Goal: Book appointment/travel/reservation

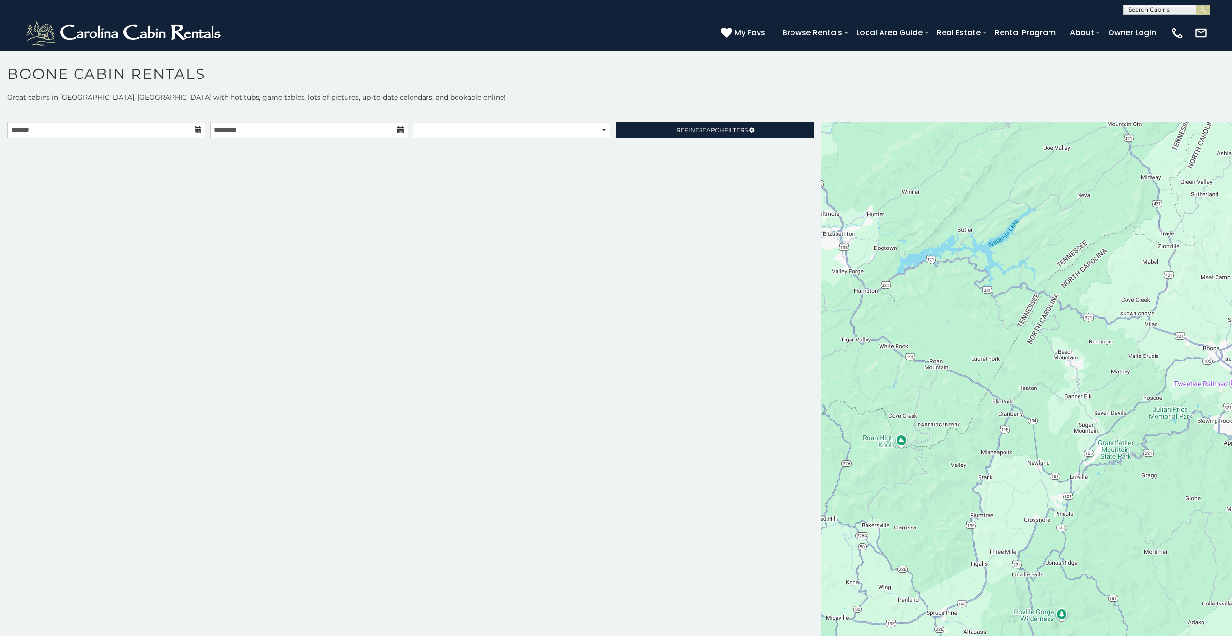
click at [198, 130] on icon at bounding box center [198, 129] width 7 height 7
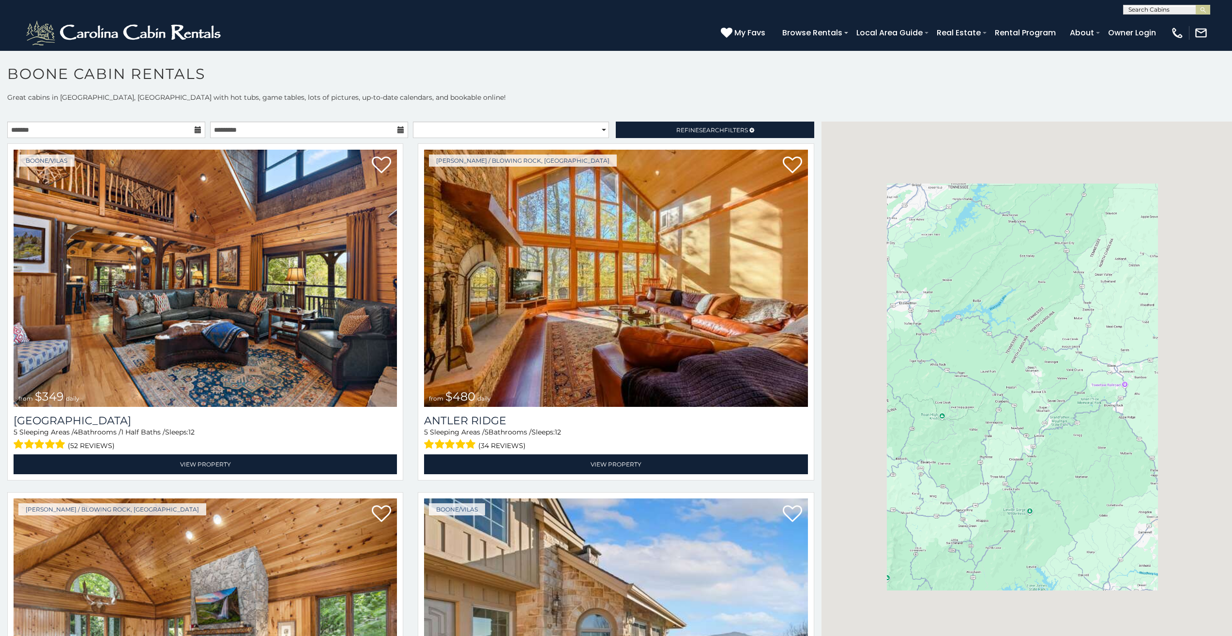
click at [198, 130] on icon at bounding box center [198, 129] width 7 height 7
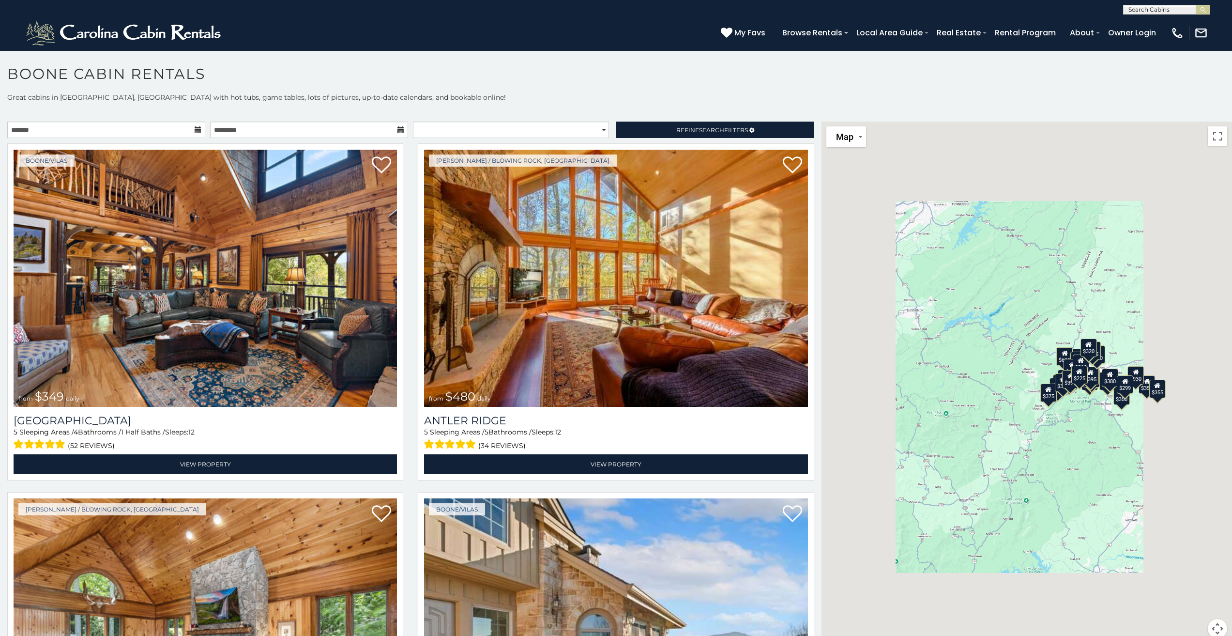
click at [198, 130] on icon at bounding box center [198, 129] width 7 height 7
click at [195, 130] on icon at bounding box center [198, 129] width 7 height 7
click at [110, 130] on input "text" at bounding box center [106, 130] width 198 height 16
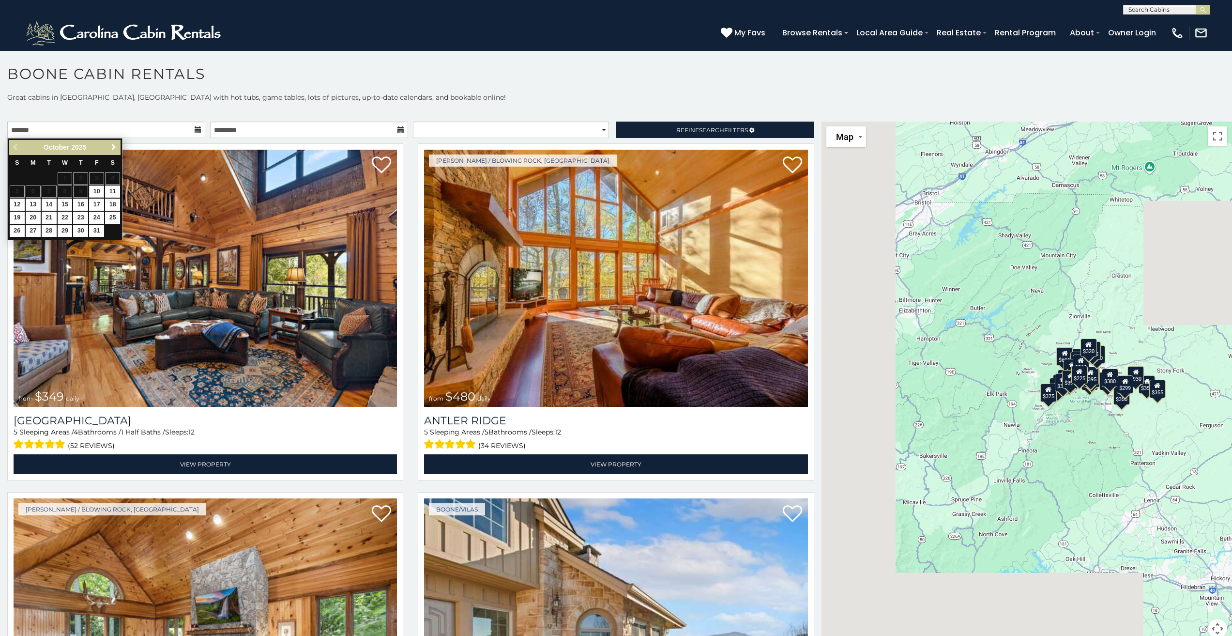
click at [112, 148] on span "Next" at bounding box center [114, 147] width 8 height 8
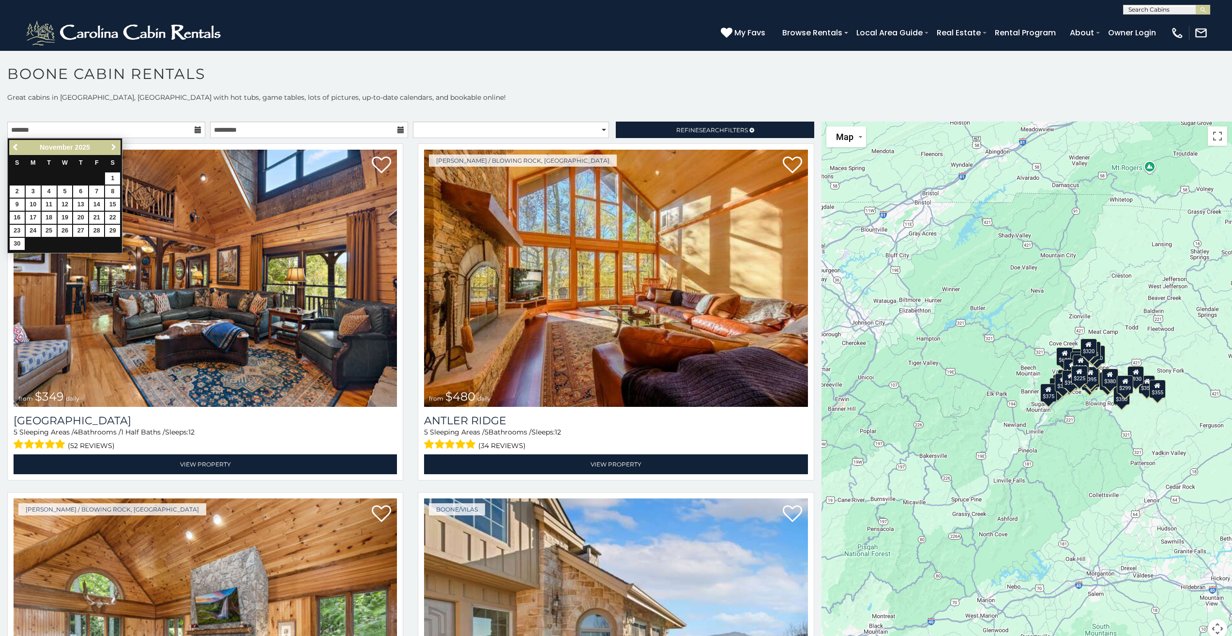
click at [112, 148] on span "Next" at bounding box center [114, 147] width 8 height 8
click at [81, 229] on link "29" at bounding box center [80, 231] width 15 height 12
type input "**********"
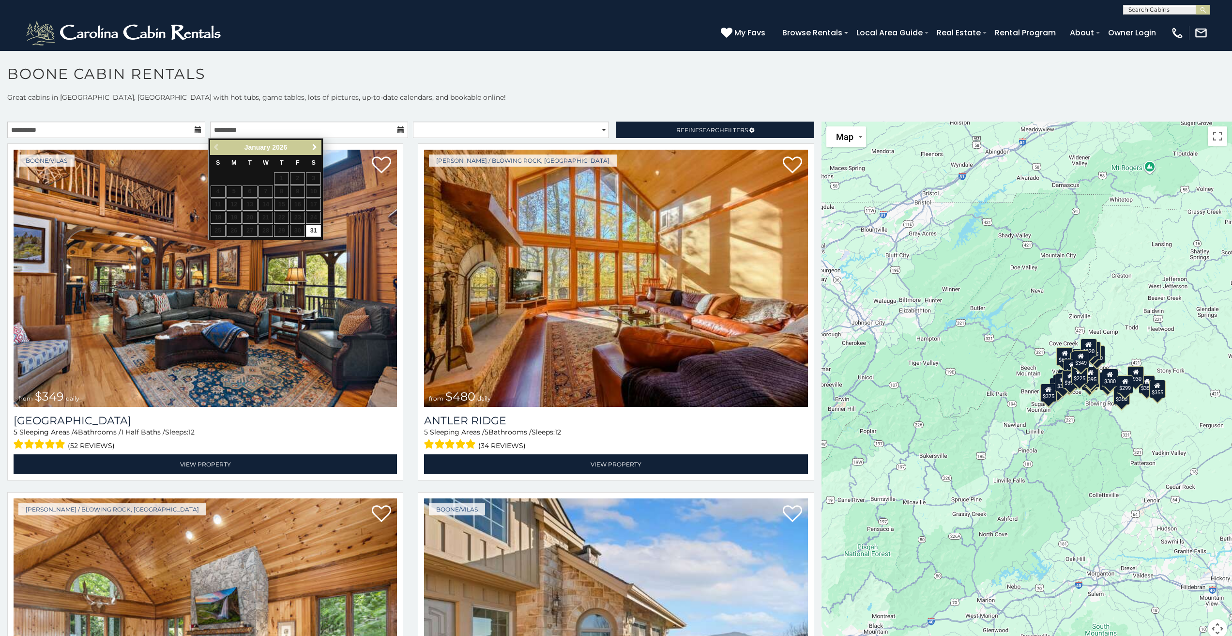
click at [315, 145] on span "Next" at bounding box center [315, 147] width 8 height 8
click at [216, 179] on link "1" at bounding box center [218, 178] width 15 height 12
type input "**********"
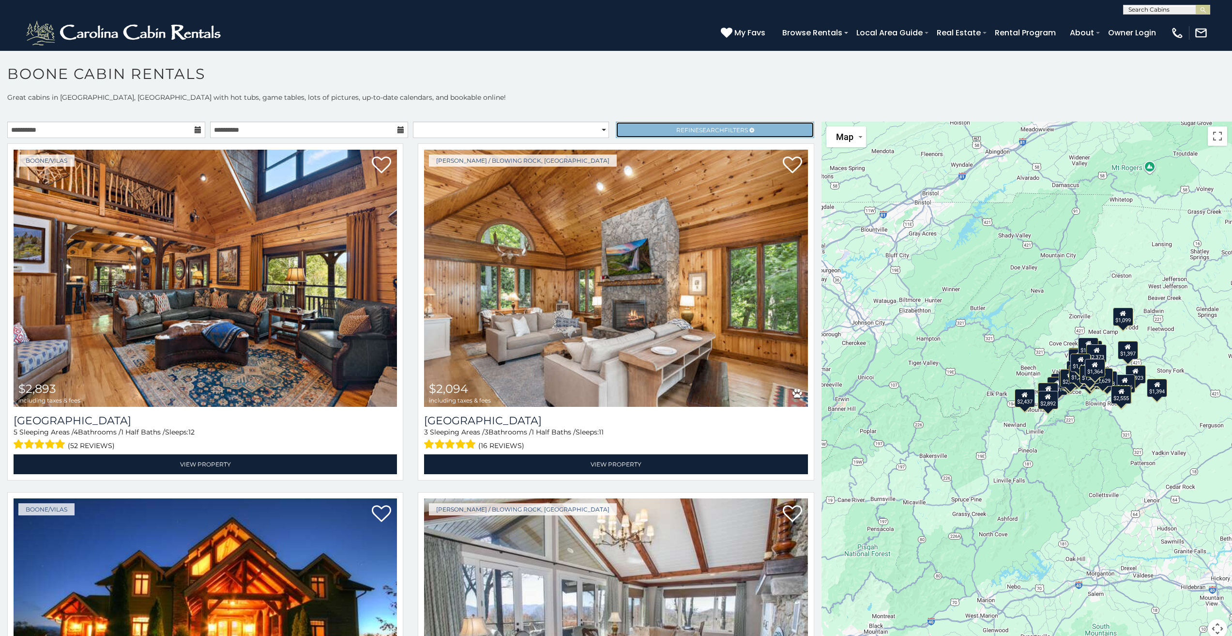
click at [702, 134] on link "Refine Search Filters" at bounding box center [715, 130] width 198 height 16
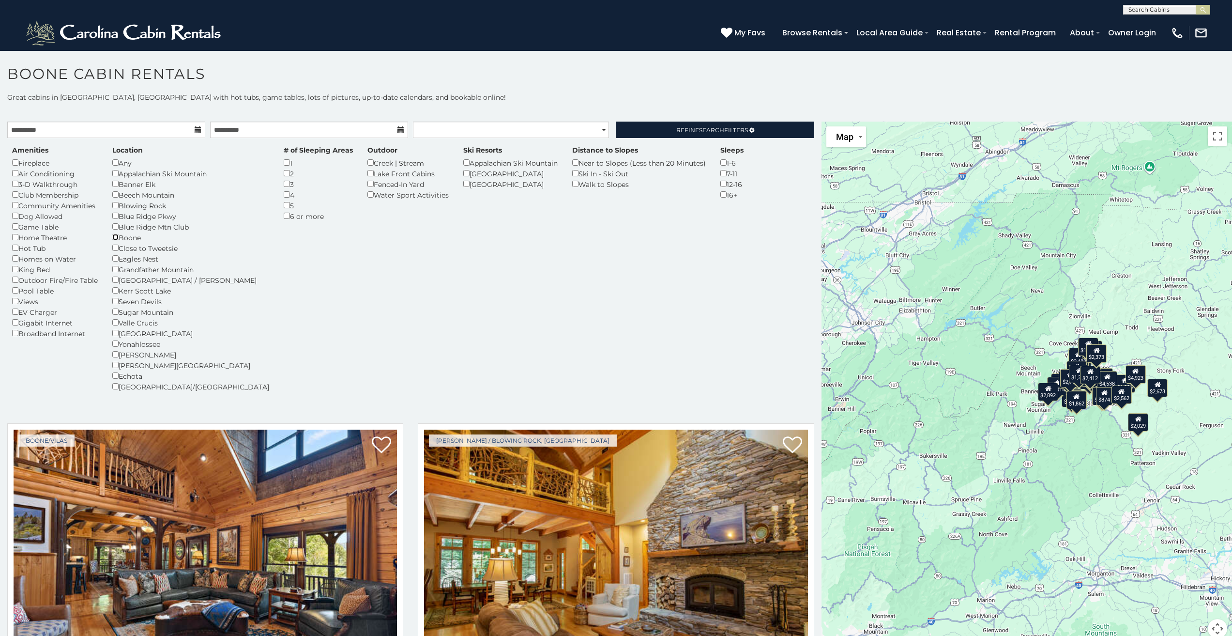
click at [115, 233] on div "Boone" at bounding box center [190, 237] width 157 height 11
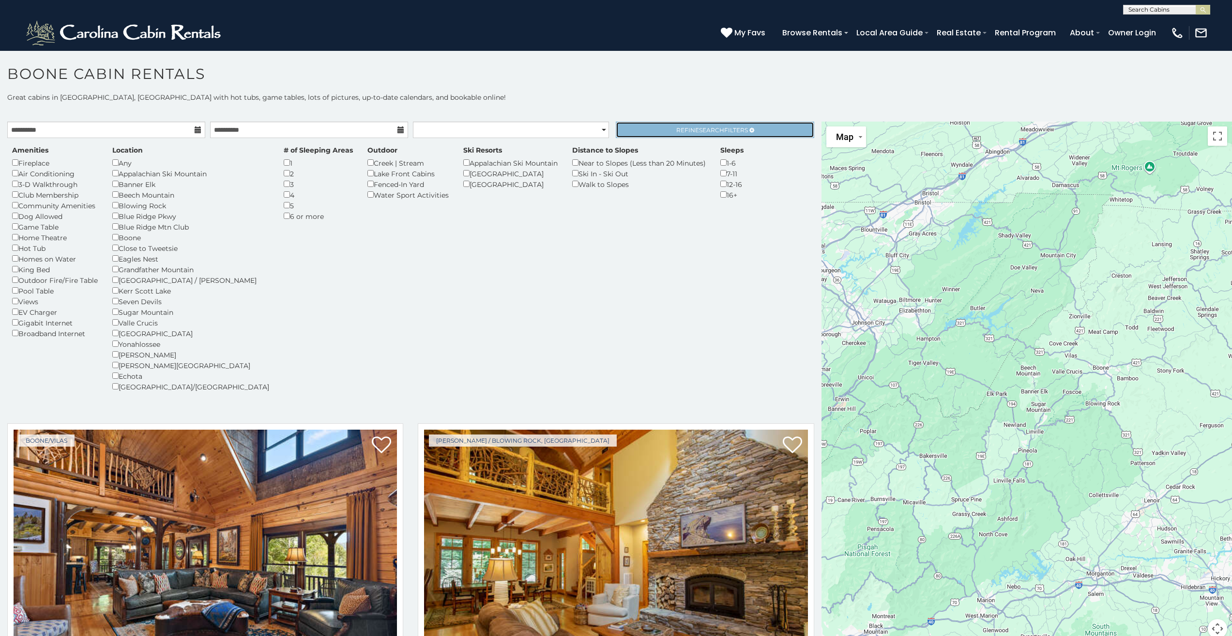
click at [732, 127] on span "Refine Search Filters" at bounding box center [712, 129] width 72 height 7
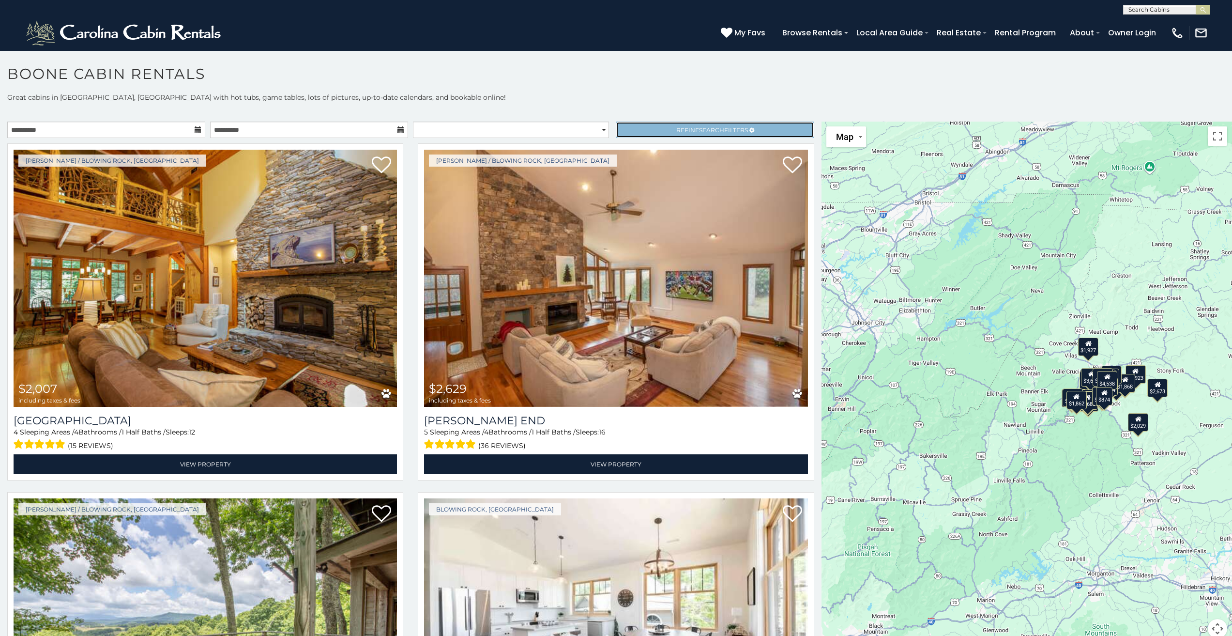
click at [690, 133] on span "Refine Search Filters" at bounding box center [712, 129] width 72 height 7
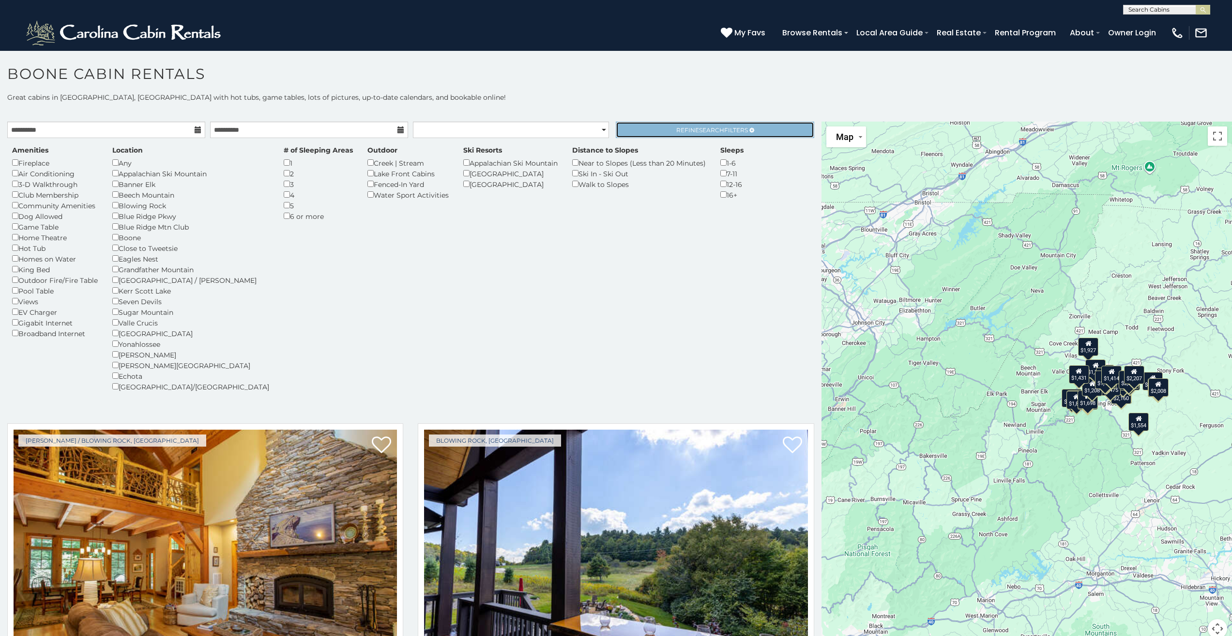
click at [729, 125] on link "Refine Search Filters" at bounding box center [715, 130] width 198 height 16
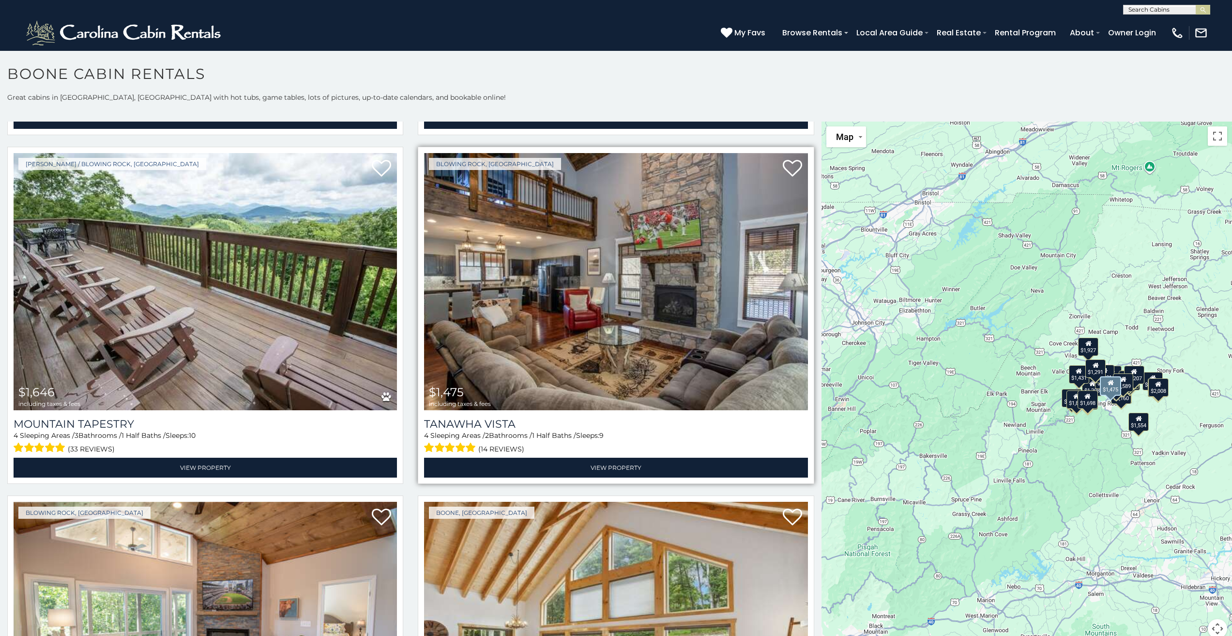
scroll to position [2421, 0]
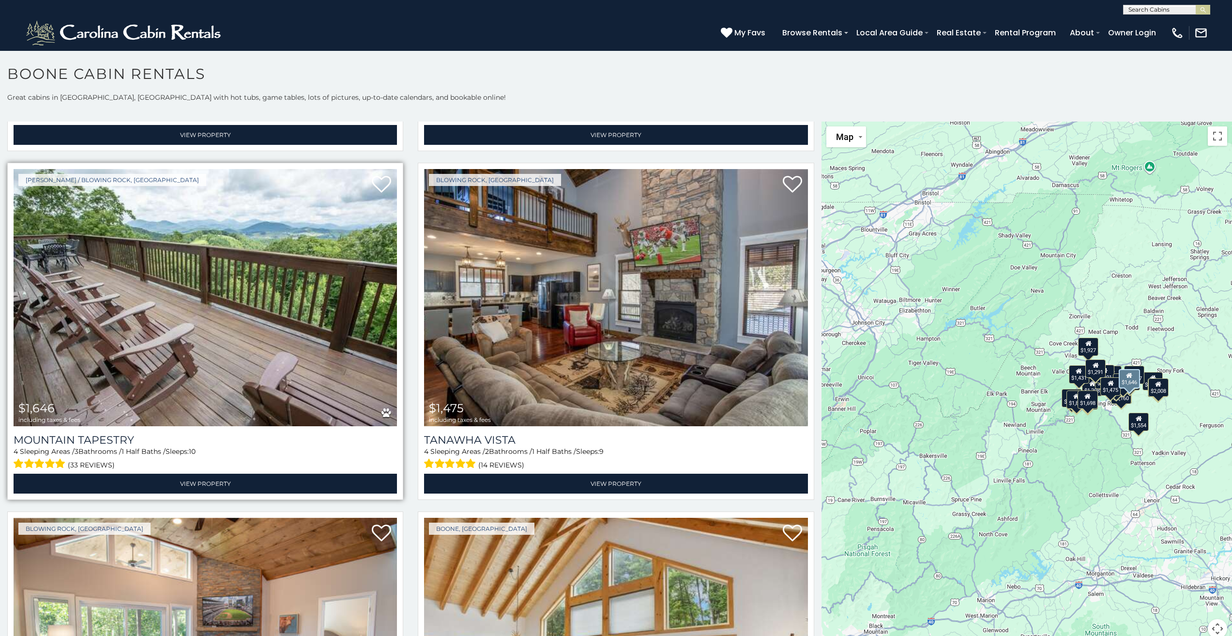
click at [124, 265] on img at bounding box center [206, 297] width 384 height 257
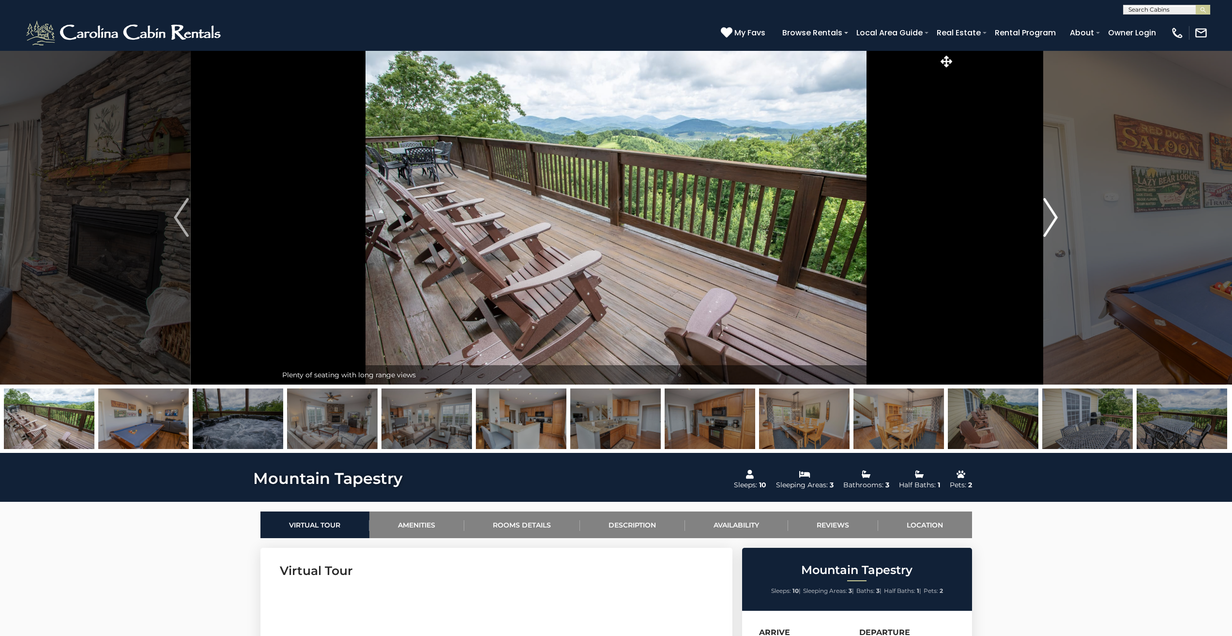
click at [1046, 212] on img "Next" at bounding box center [1051, 217] width 15 height 39
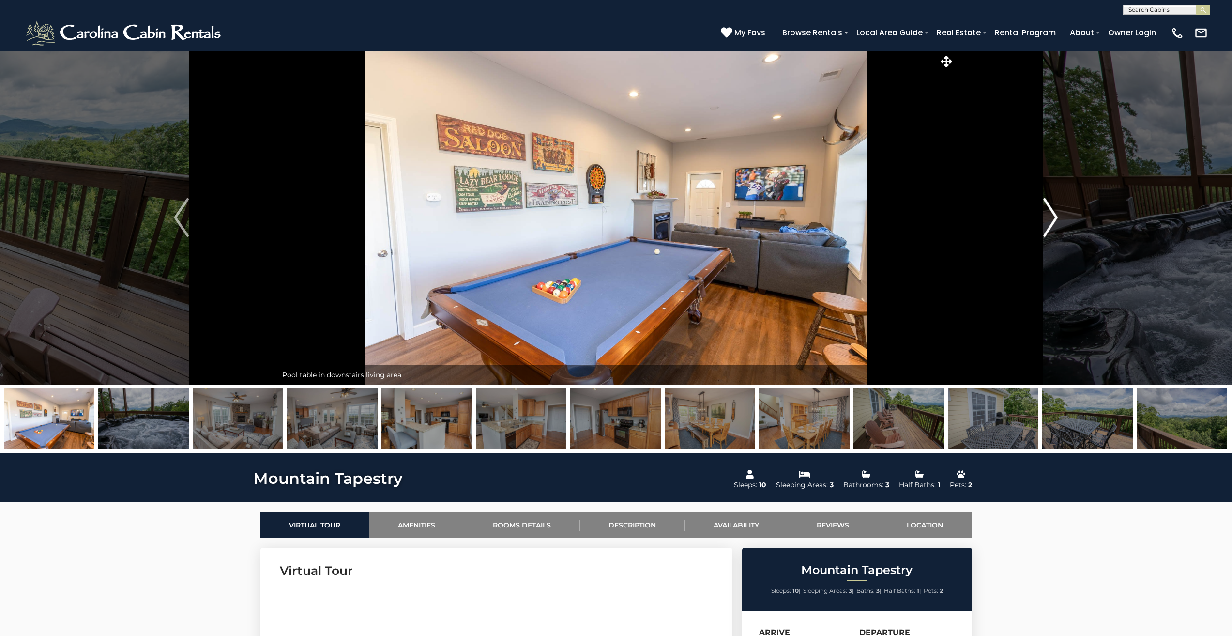
click at [1046, 212] on img "Next" at bounding box center [1051, 217] width 15 height 39
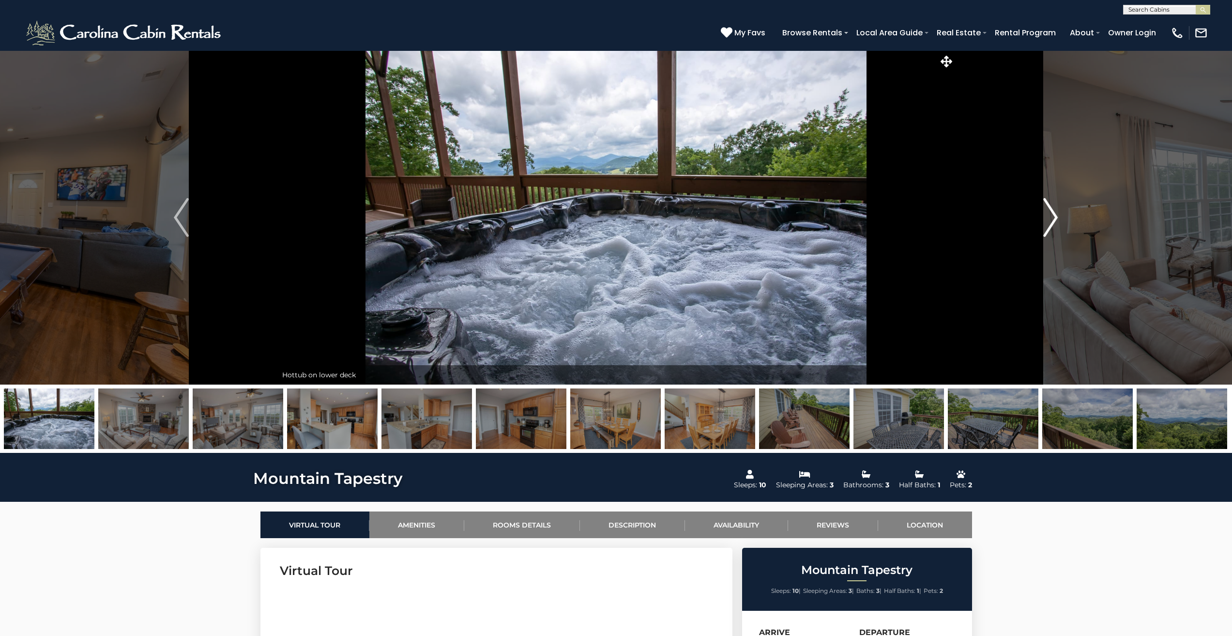
click at [1046, 212] on img "Next" at bounding box center [1051, 217] width 15 height 39
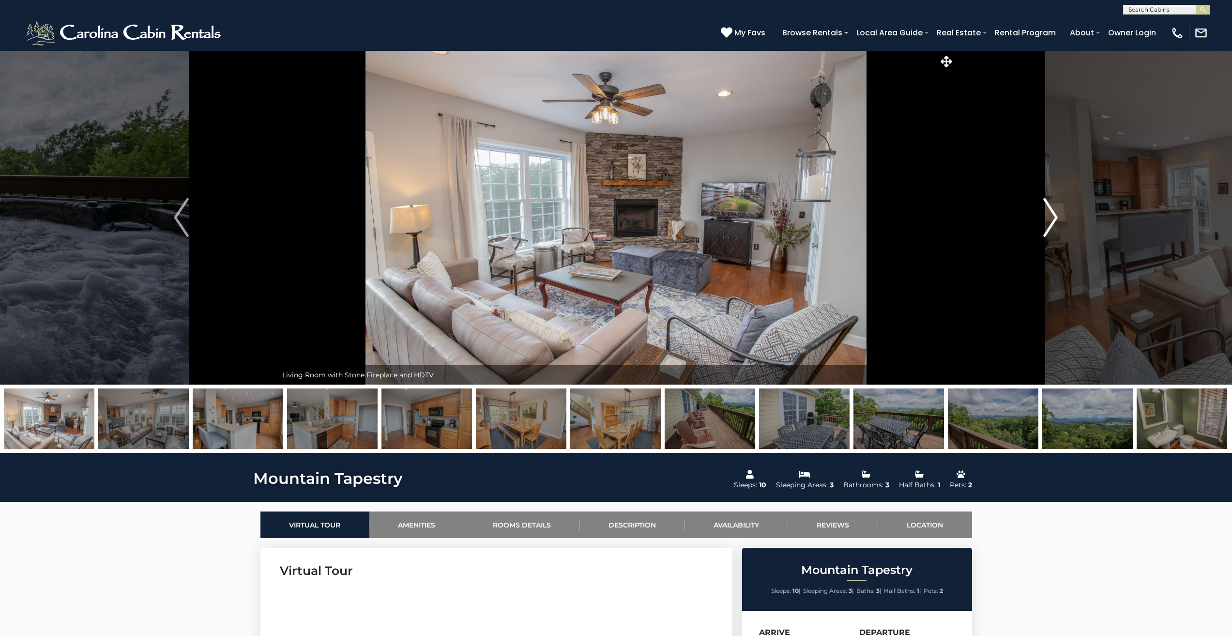
click at [1046, 212] on img "Next" at bounding box center [1051, 217] width 15 height 39
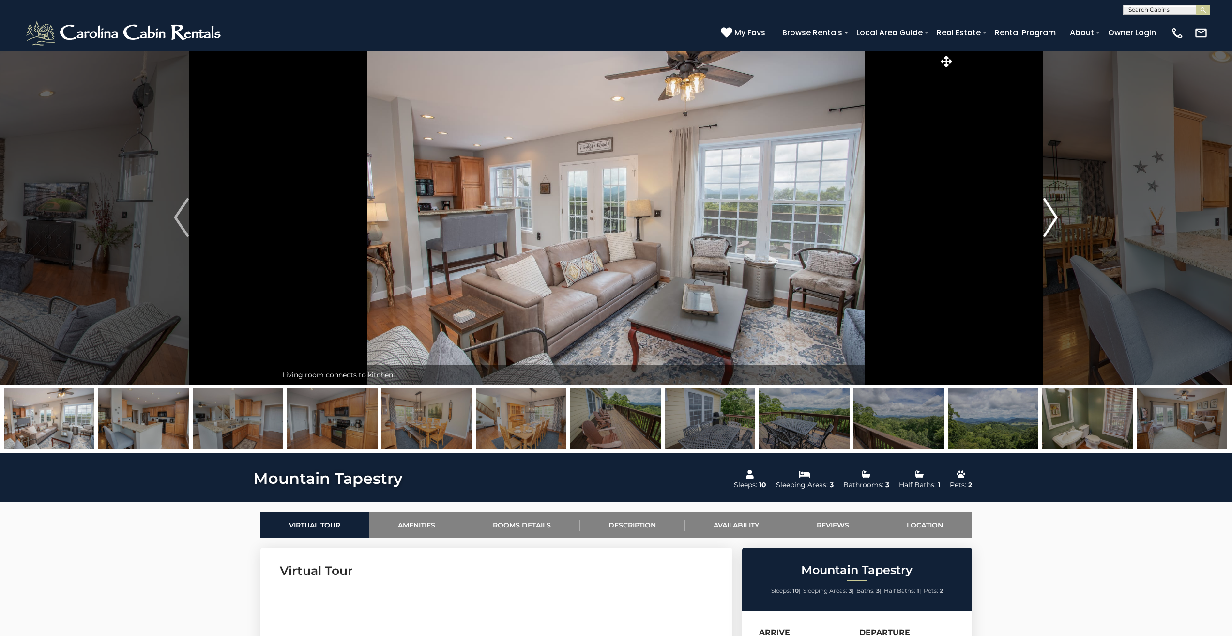
click at [1046, 212] on img "Next" at bounding box center [1051, 217] width 15 height 39
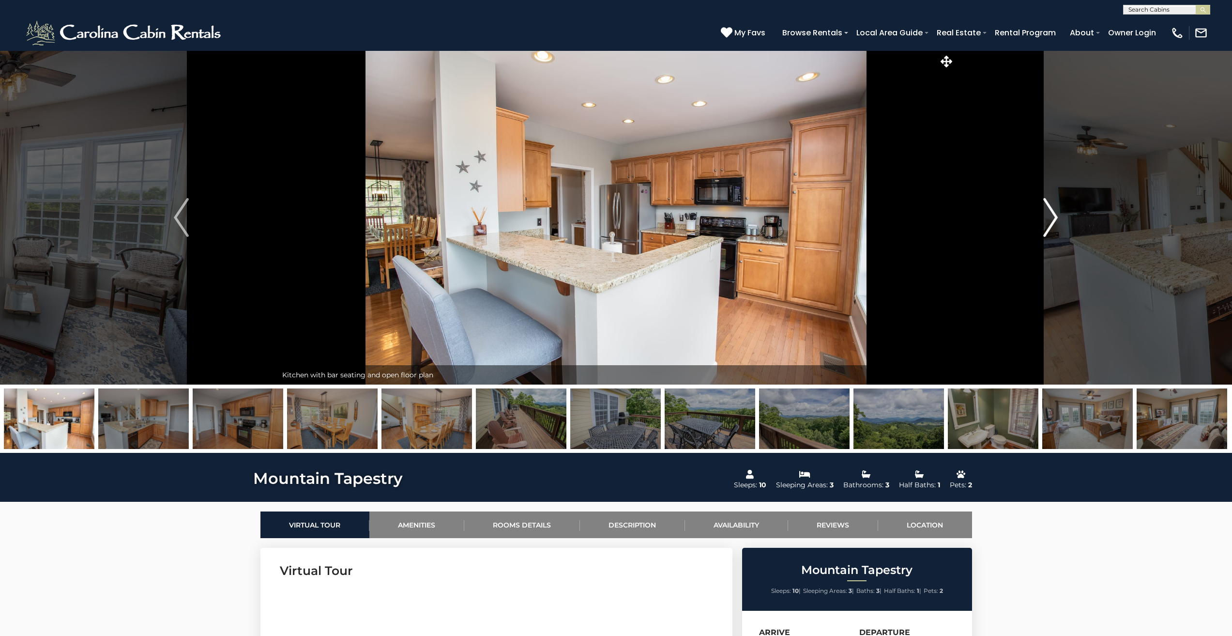
click at [1046, 212] on img "Next" at bounding box center [1051, 217] width 15 height 39
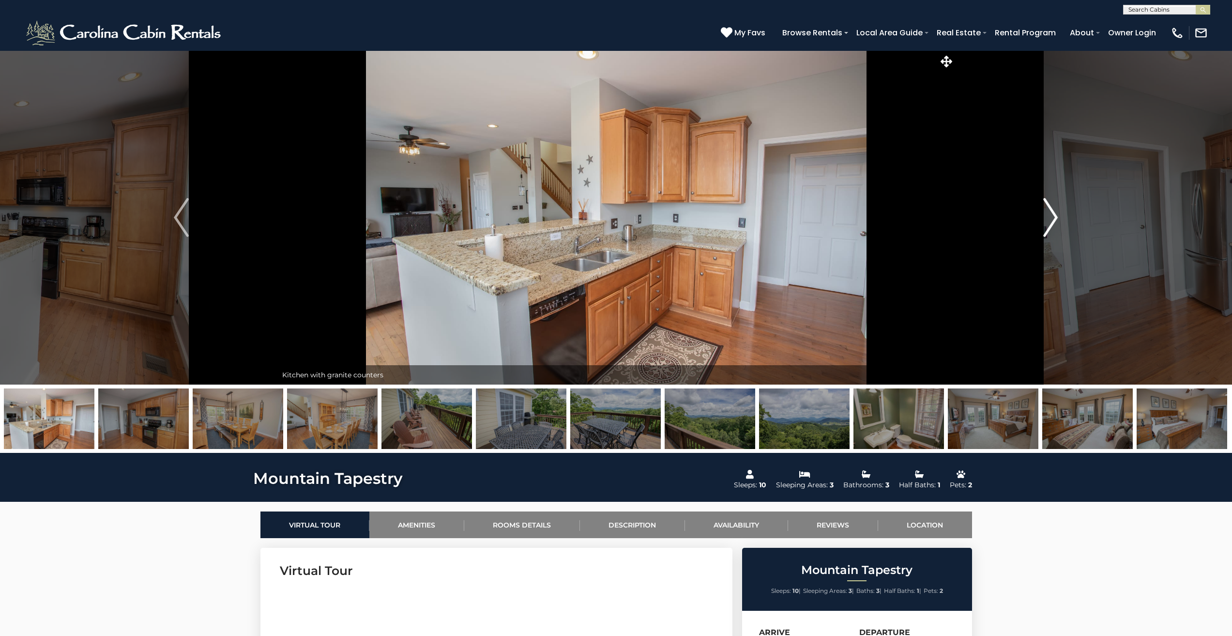
click at [1046, 212] on img "Next" at bounding box center [1051, 217] width 15 height 39
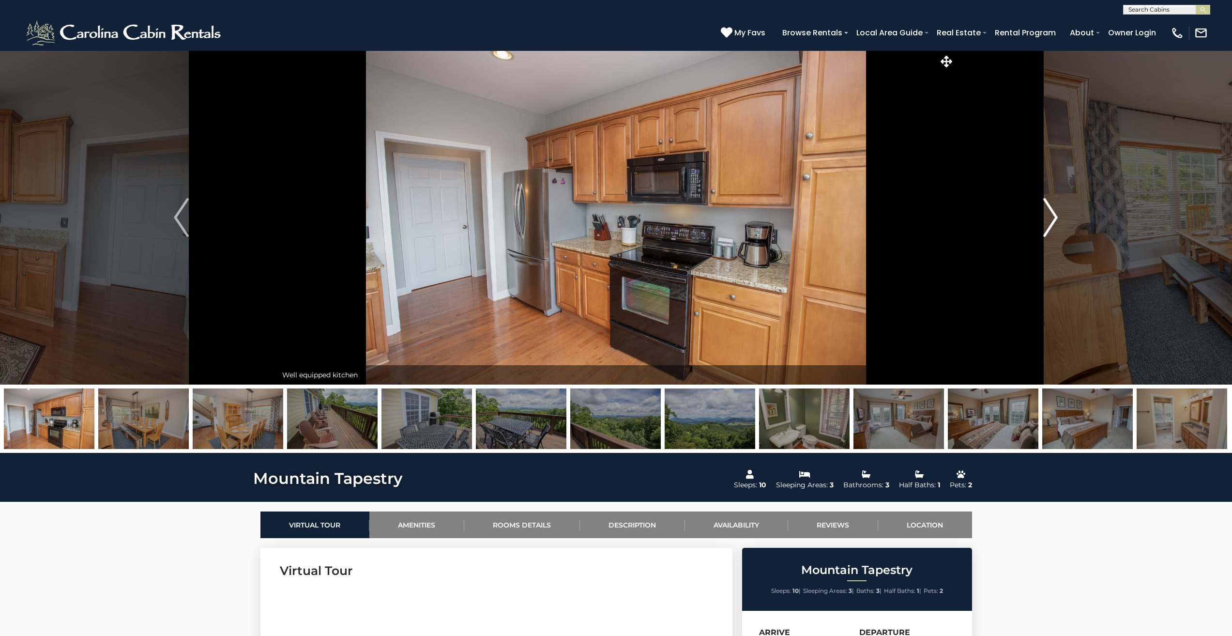
click at [1046, 212] on img "Next" at bounding box center [1051, 217] width 15 height 39
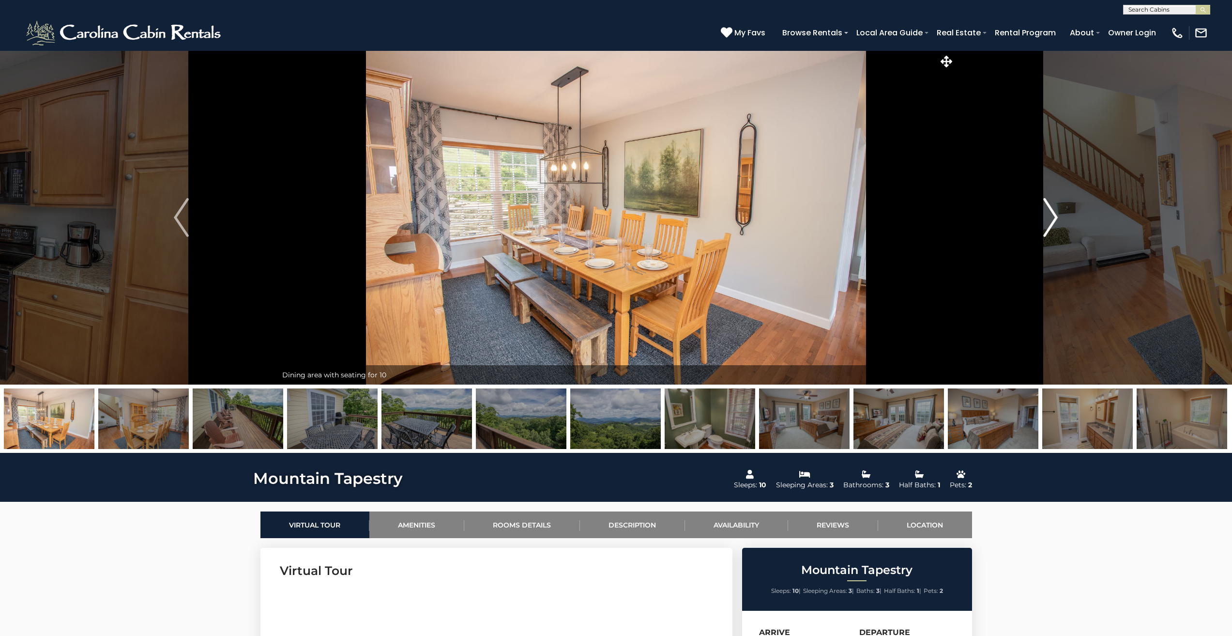
click at [1046, 212] on img "Next" at bounding box center [1051, 217] width 15 height 39
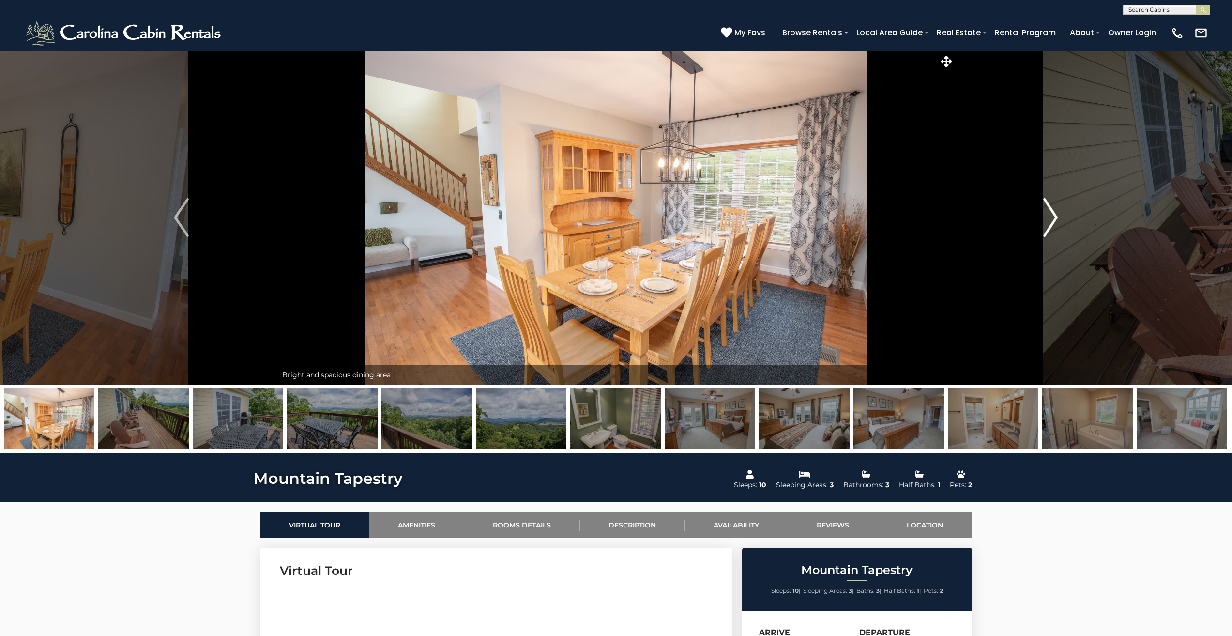
click at [1046, 212] on img "Next" at bounding box center [1051, 217] width 15 height 39
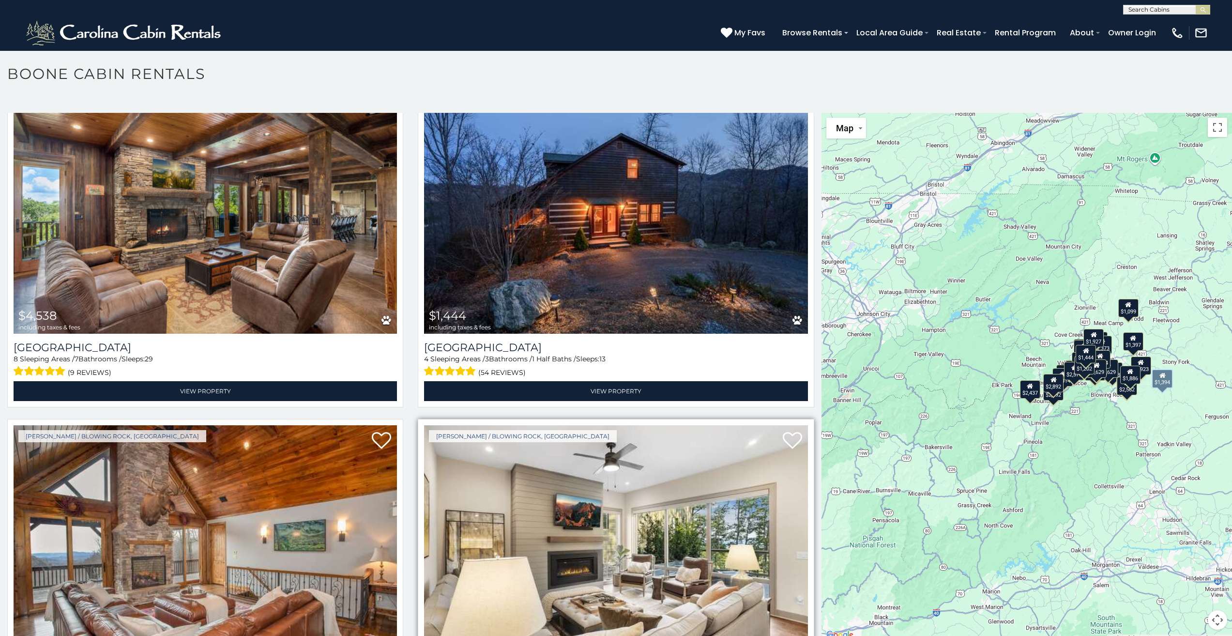
scroll to position [3713, 0]
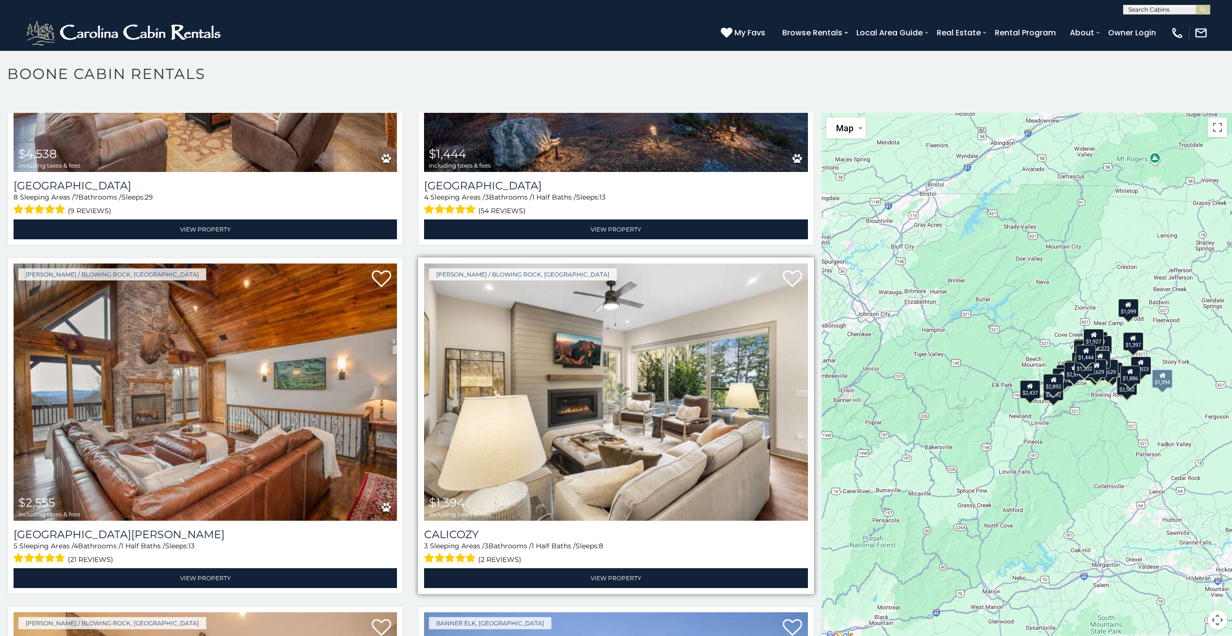
click at [628, 363] on img at bounding box center [616, 391] width 384 height 257
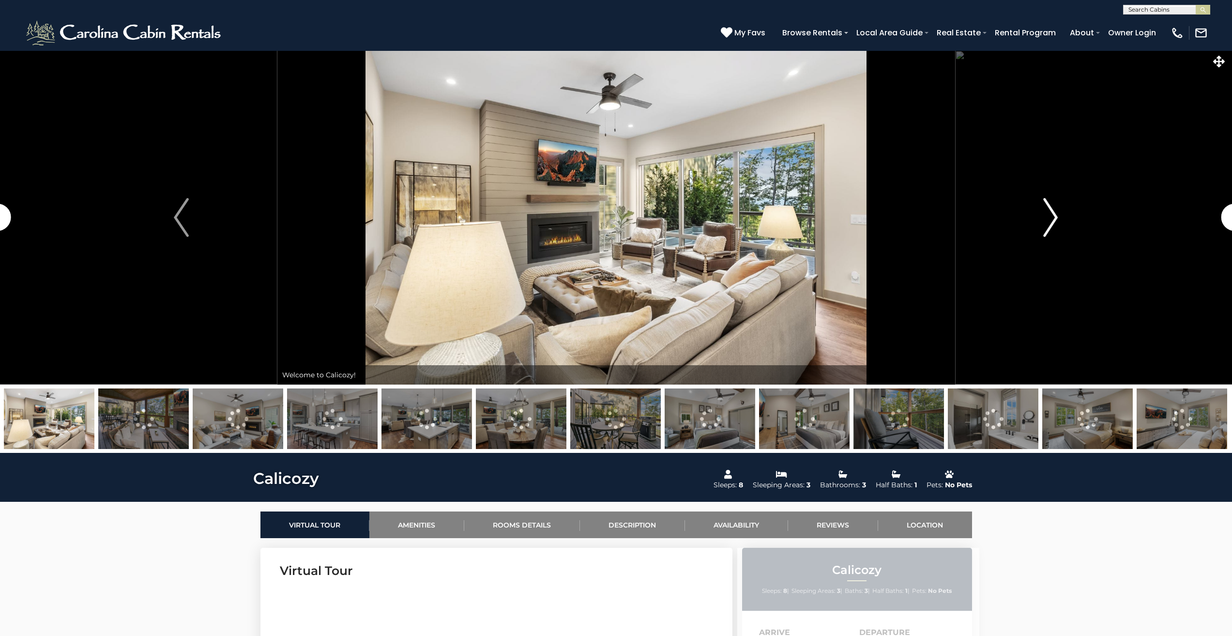
click at [1053, 216] on img "Next" at bounding box center [1051, 217] width 15 height 39
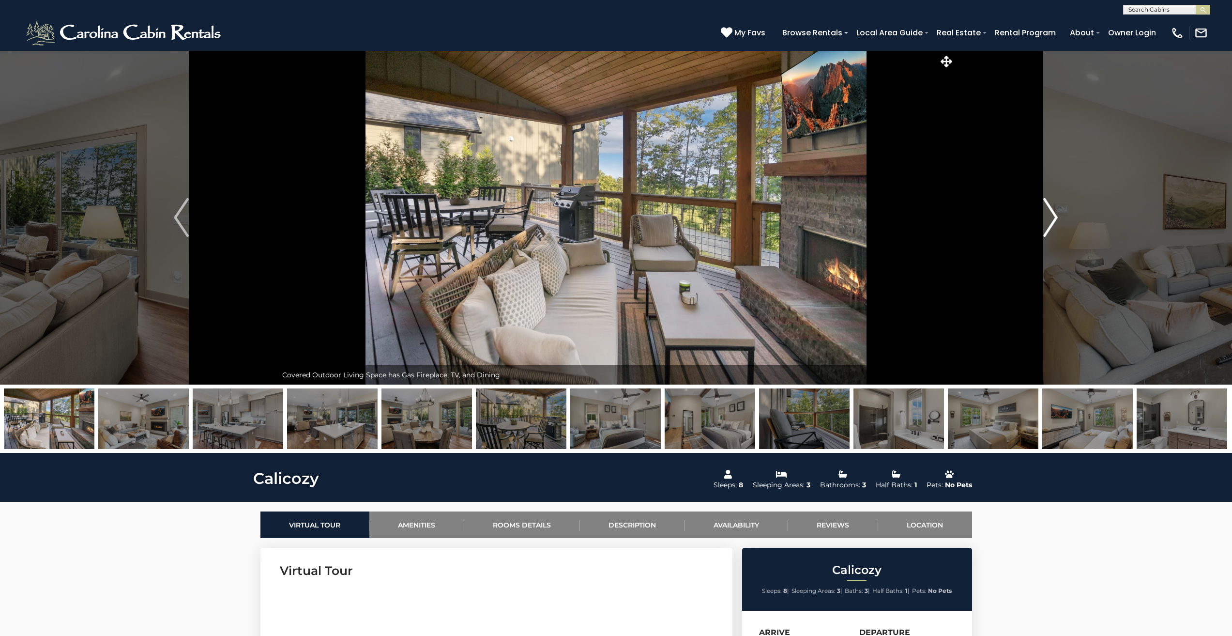
click at [1053, 217] on img "Next" at bounding box center [1051, 217] width 15 height 39
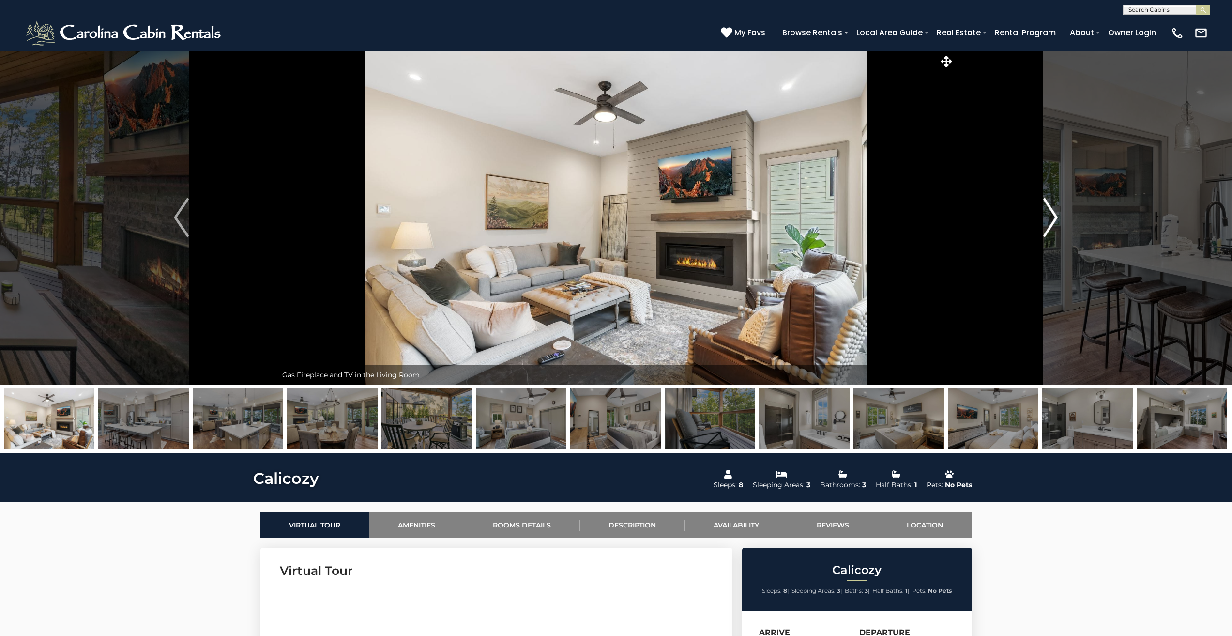
click at [1053, 217] on img "Next" at bounding box center [1051, 217] width 15 height 39
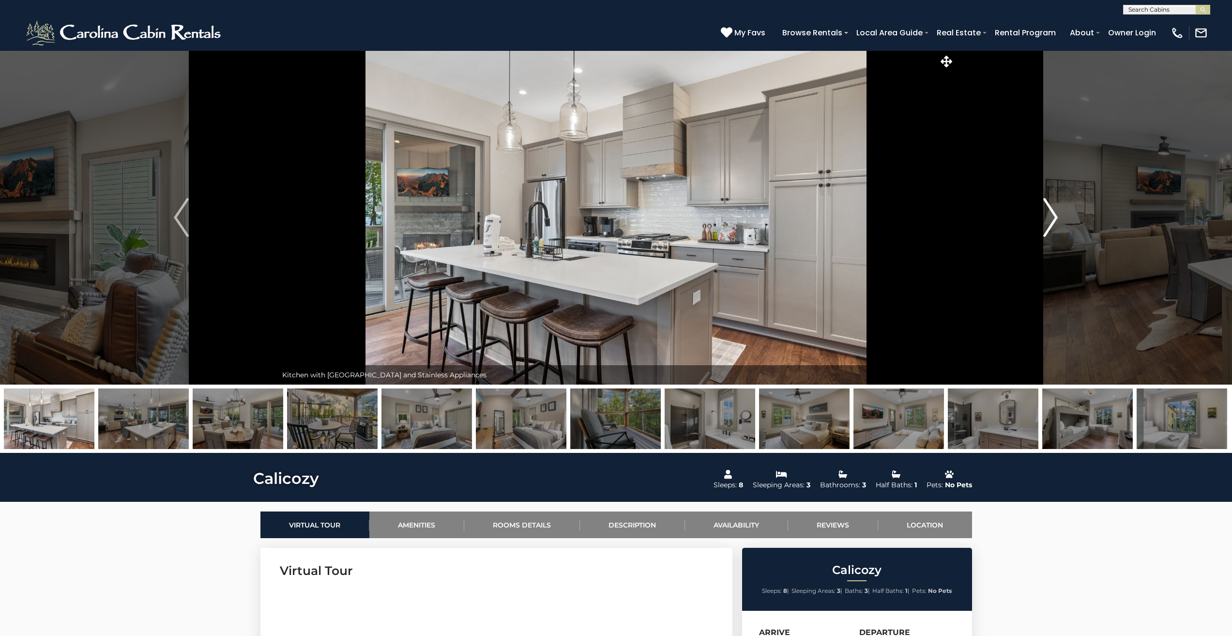
click at [1053, 217] on img "Next" at bounding box center [1051, 217] width 15 height 39
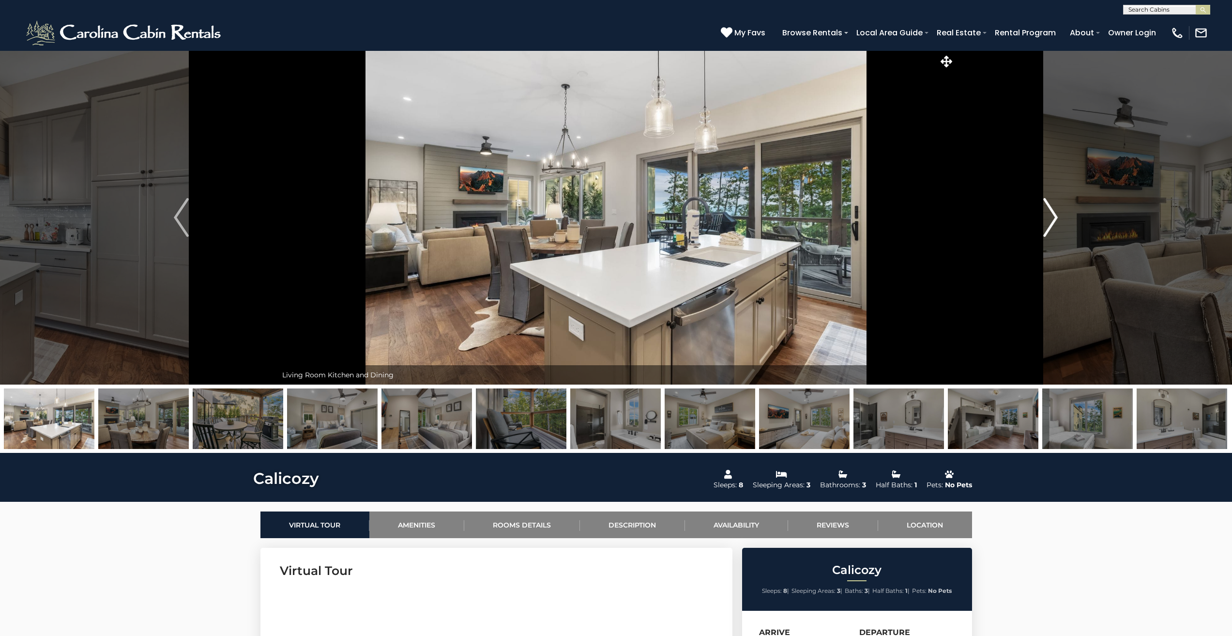
click at [1053, 217] on img "Next" at bounding box center [1051, 217] width 15 height 39
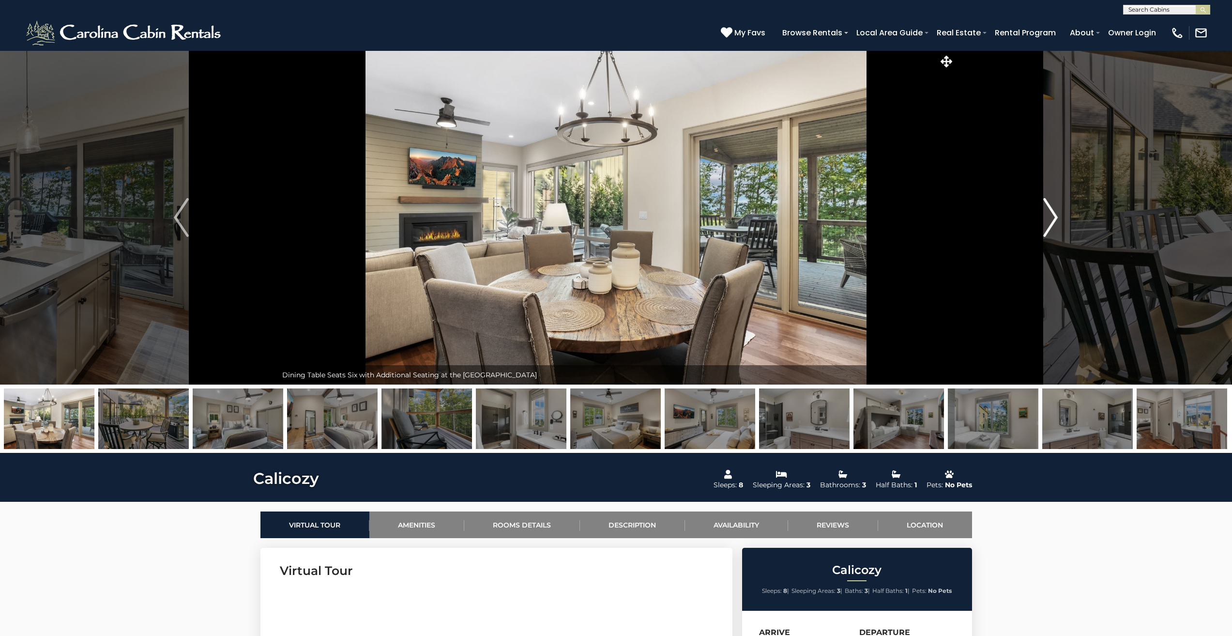
click at [1053, 217] on img "Next" at bounding box center [1051, 217] width 15 height 39
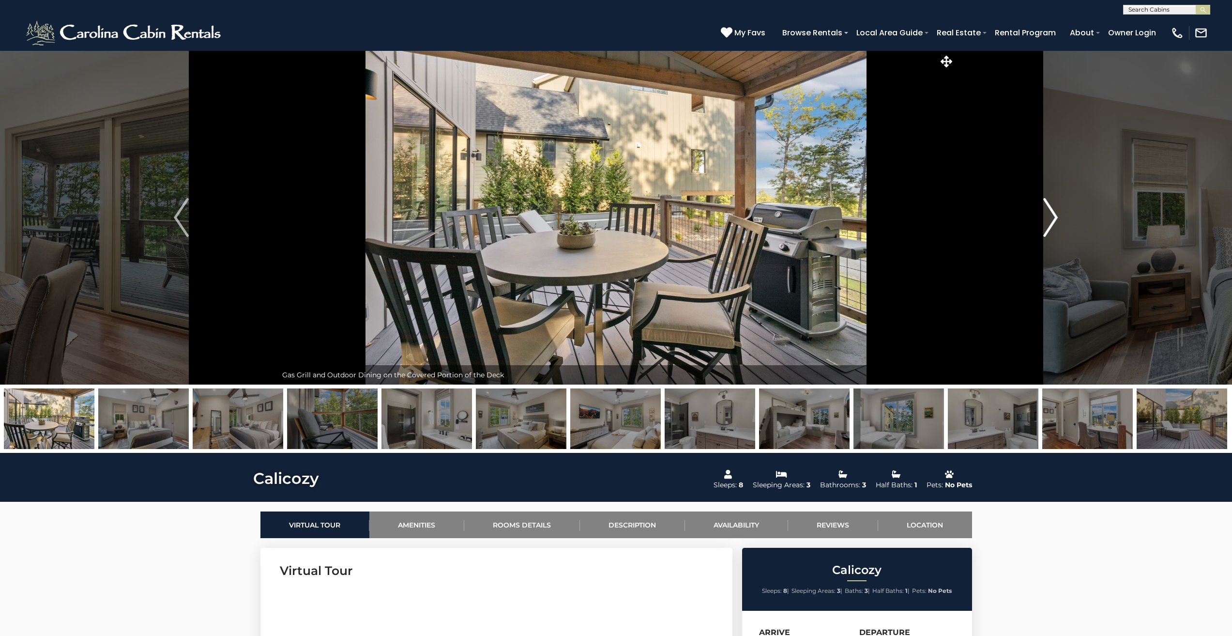
click at [1053, 217] on img "Next" at bounding box center [1051, 217] width 15 height 39
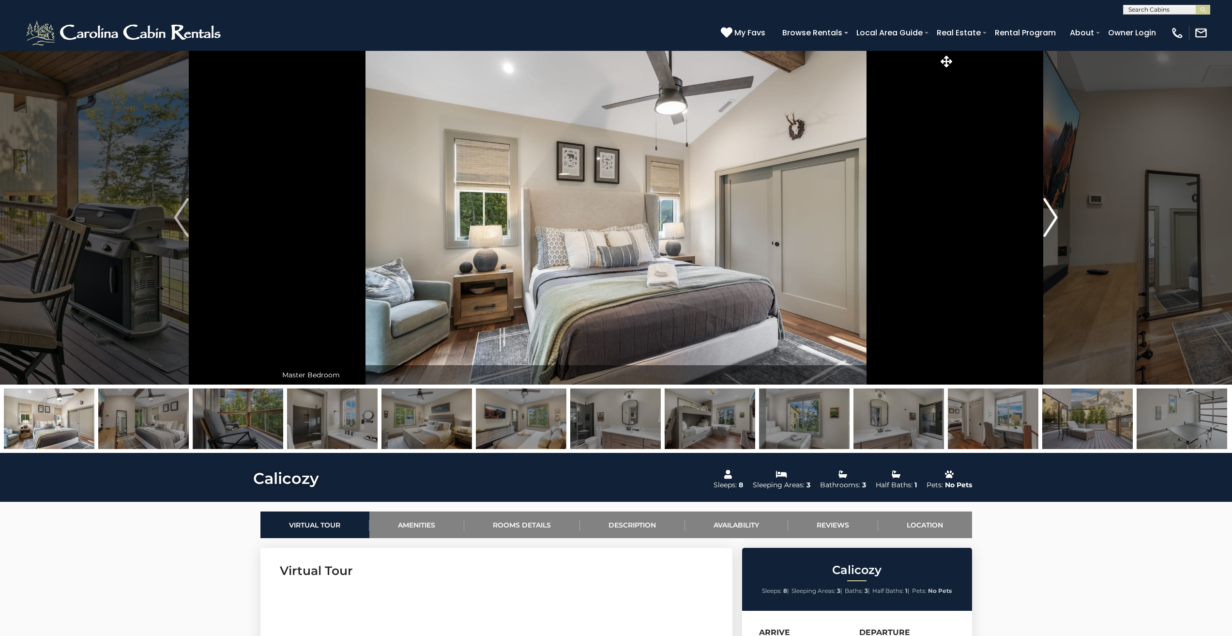
click at [1053, 217] on img "Next" at bounding box center [1051, 217] width 15 height 39
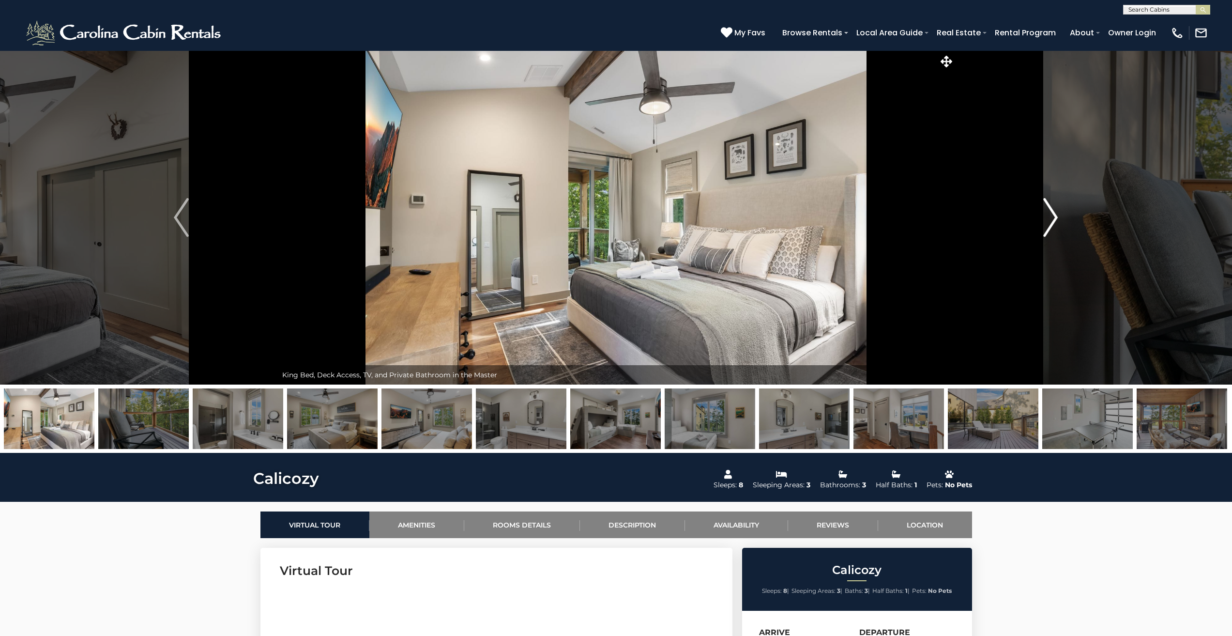
click at [1053, 217] on img "Next" at bounding box center [1051, 217] width 15 height 39
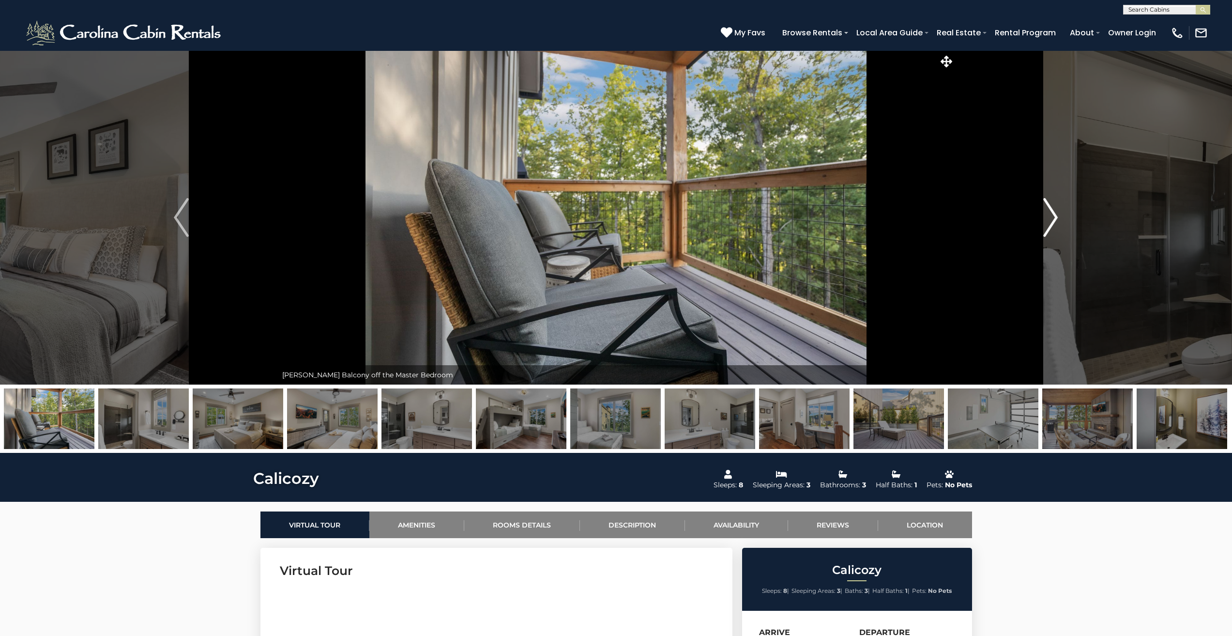
click at [1053, 217] on img "Next" at bounding box center [1051, 217] width 15 height 39
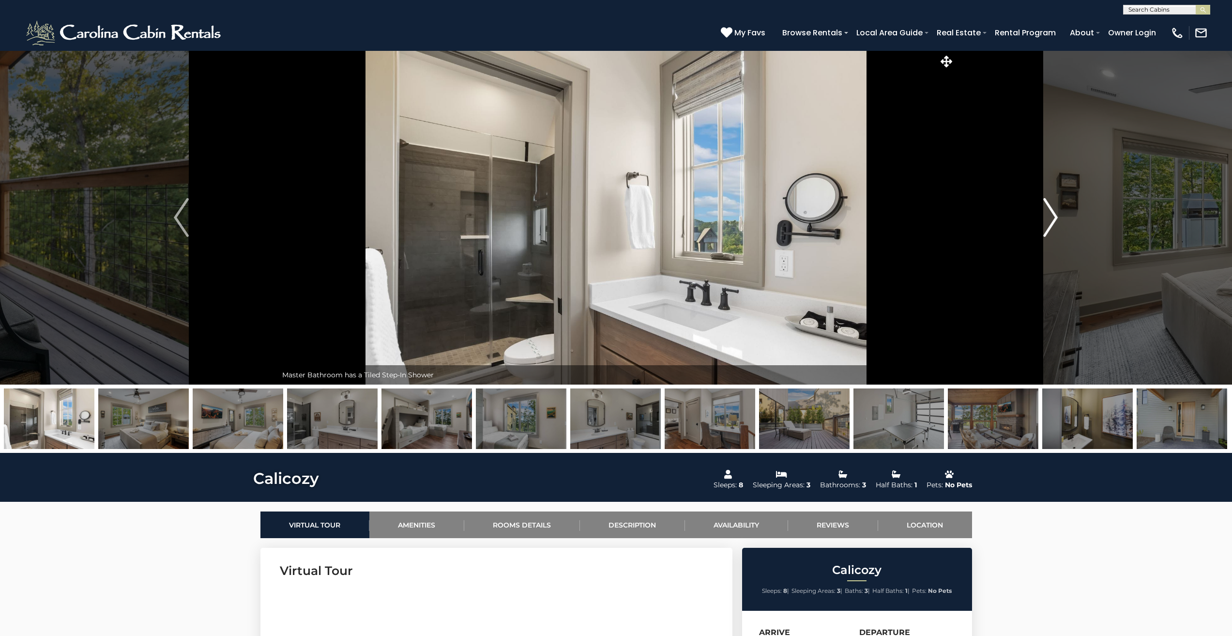
click at [1053, 217] on img "Next" at bounding box center [1051, 217] width 15 height 39
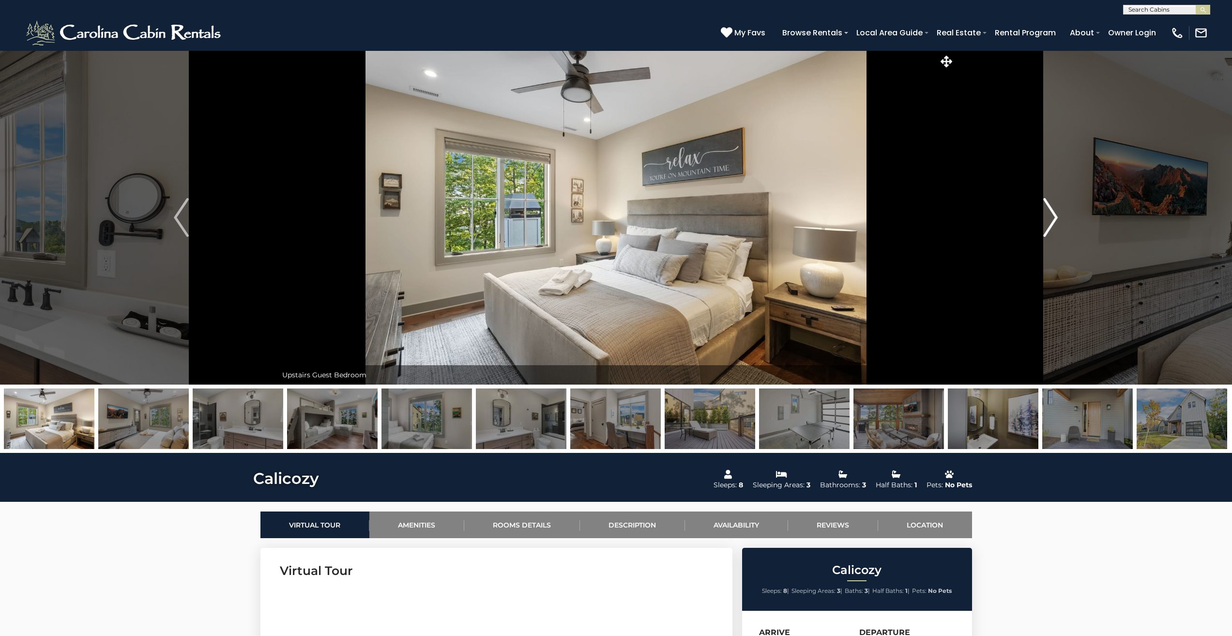
click at [1053, 217] on img "Next" at bounding box center [1051, 217] width 15 height 39
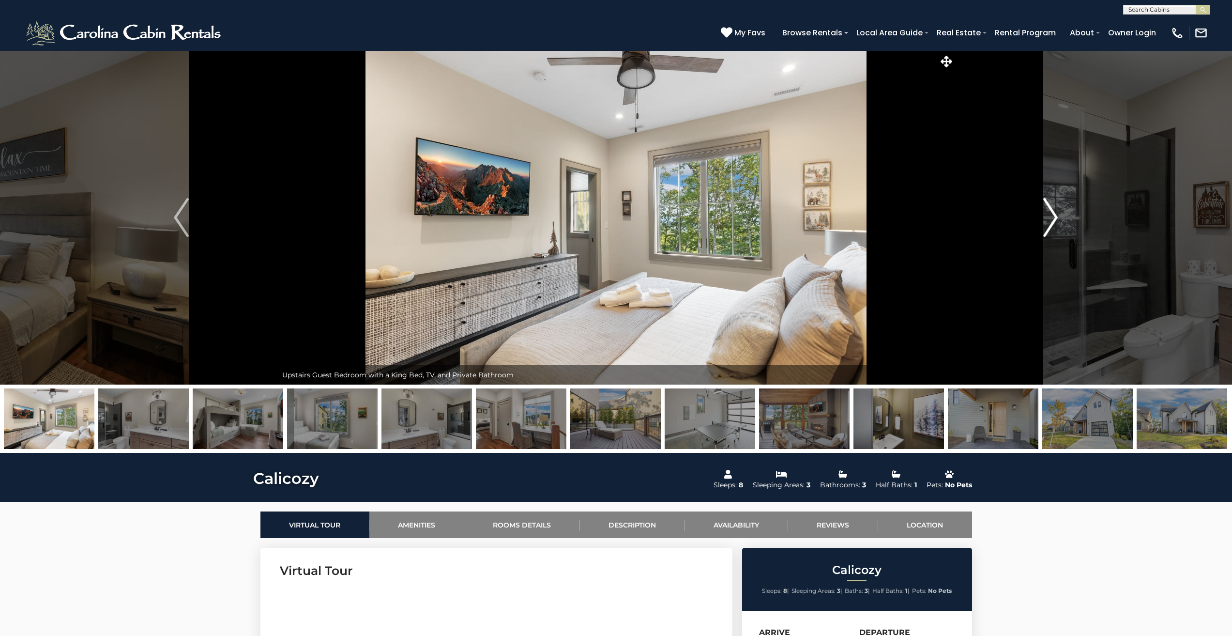
click at [1053, 217] on img "Next" at bounding box center [1051, 217] width 15 height 39
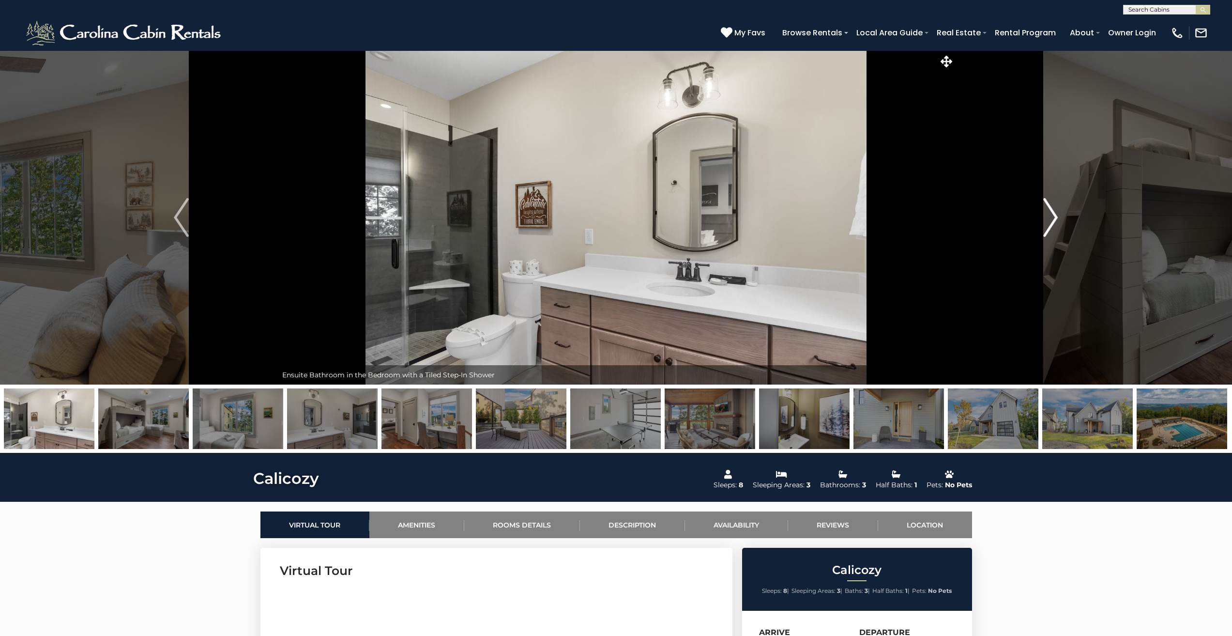
click at [1053, 217] on img "Next" at bounding box center [1051, 217] width 15 height 39
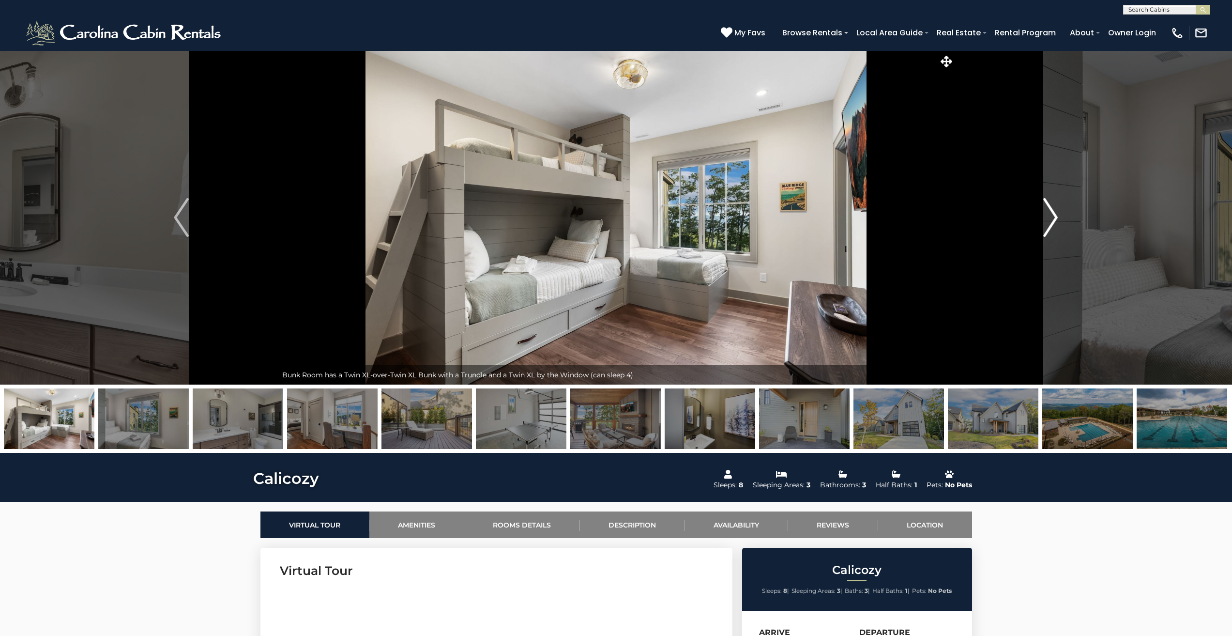
click at [1053, 217] on img "Next" at bounding box center [1051, 217] width 15 height 39
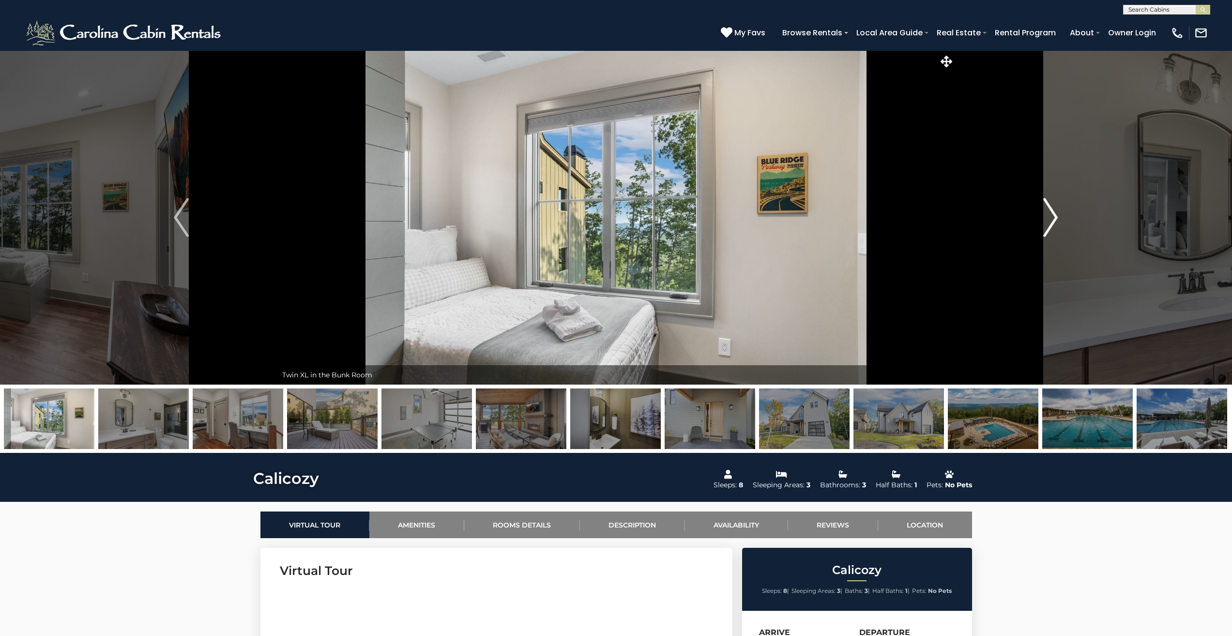
click at [1053, 217] on img "Next" at bounding box center [1051, 217] width 15 height 39
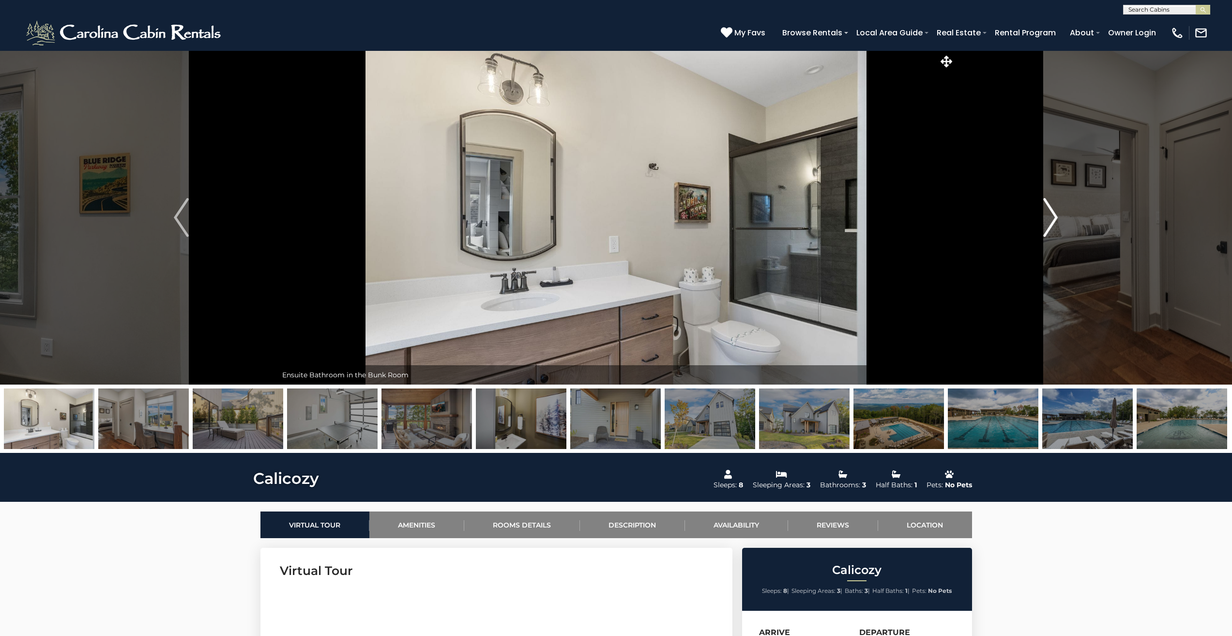
click at [1053, 217] on img "Next" at bounding box center [1051, 217] width 15 height 39
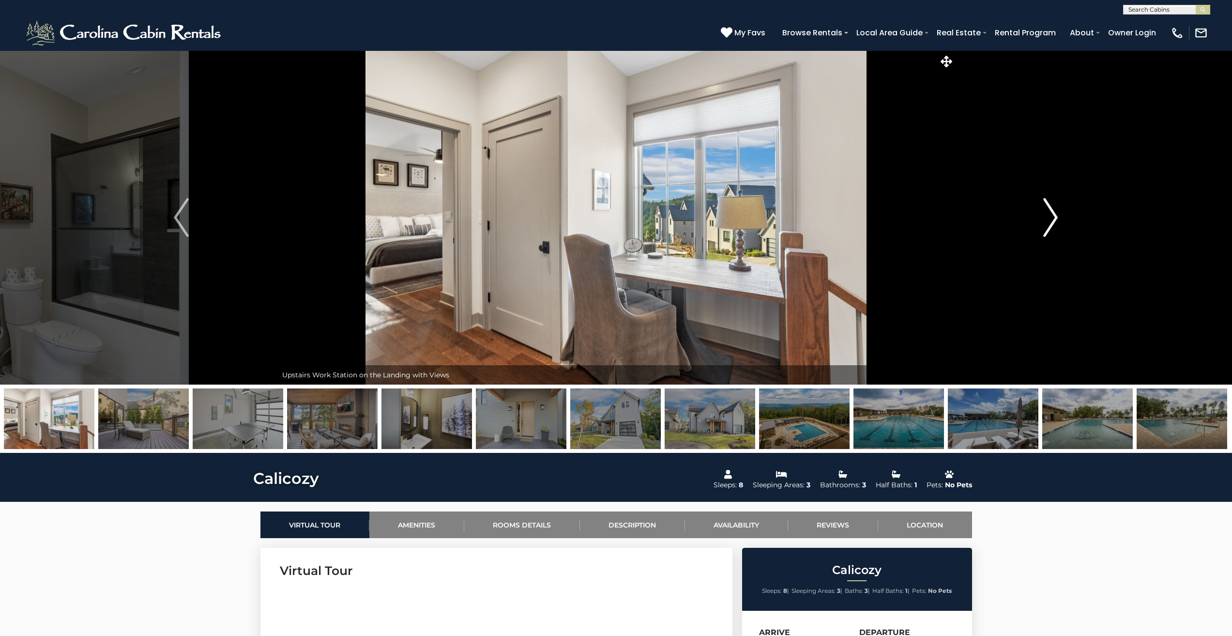
click at [1053, 217] on img "Next" at bounding box center [1051, 217] width 15 height 39
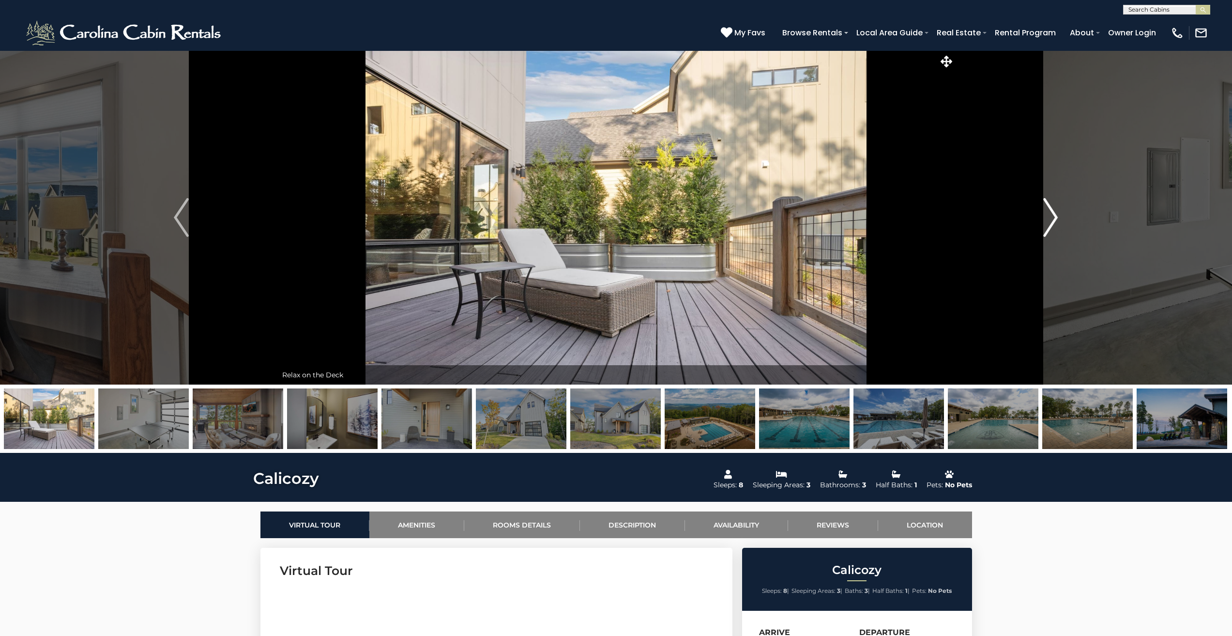
click at [1053, 217] on img "Next" at bounding box center [1051, 217] width 15 height 39
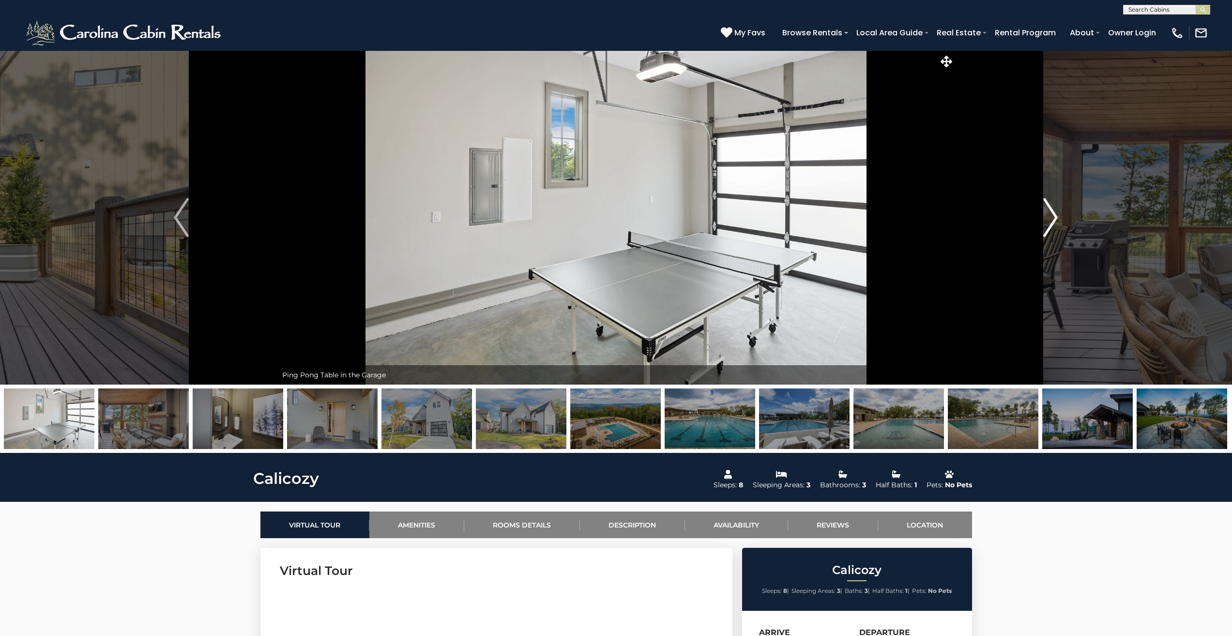
click at [1053, 217] on img "Next" at bounding box center [1051, 217] width 15 height 39
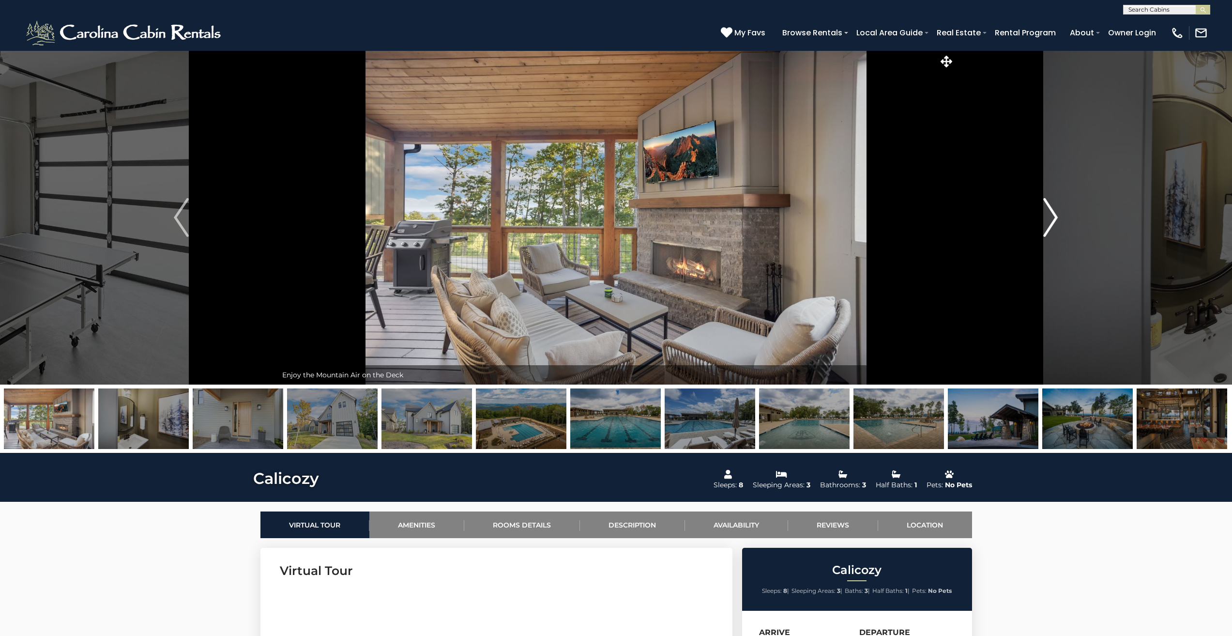
click at [1053, 217] on img "Next" at bounding box center [1051, 217] width 15 height 39
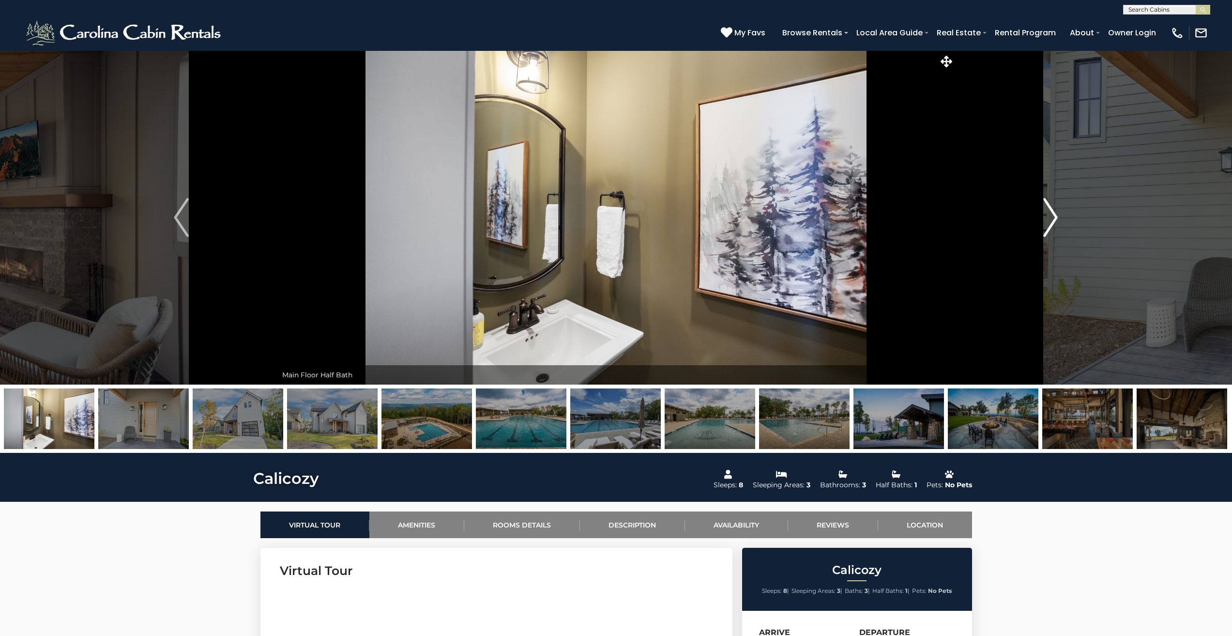
click at [1053, 217] on img "Next" at bounding box center [1051, 217] width 15 height 39
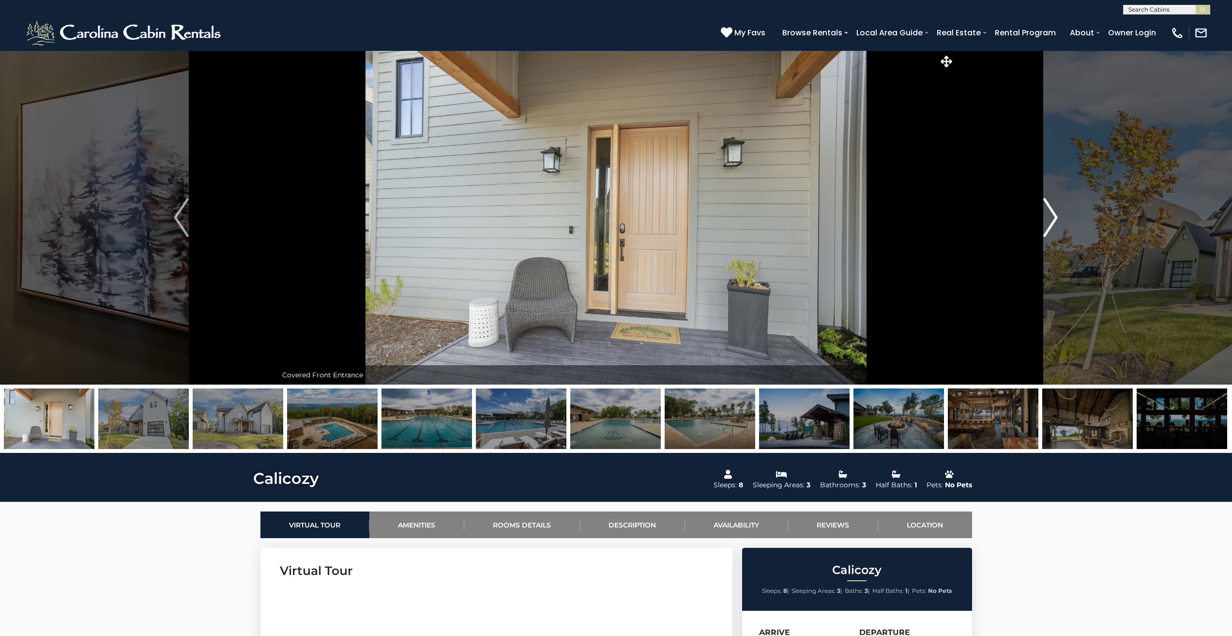
click at [1053, 217] on img "Next" at bounding box center [1051, 217] width 15 height 39
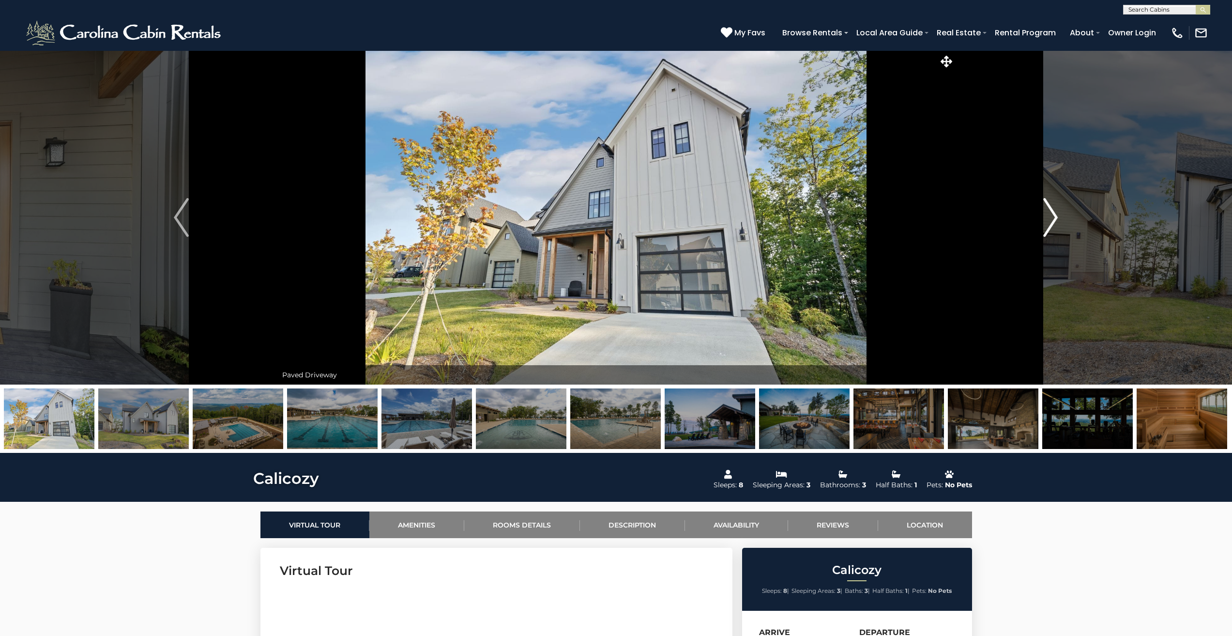
click at [1053, 217] on img "Next" at bounding box center [1051, 217] width 15 height 39
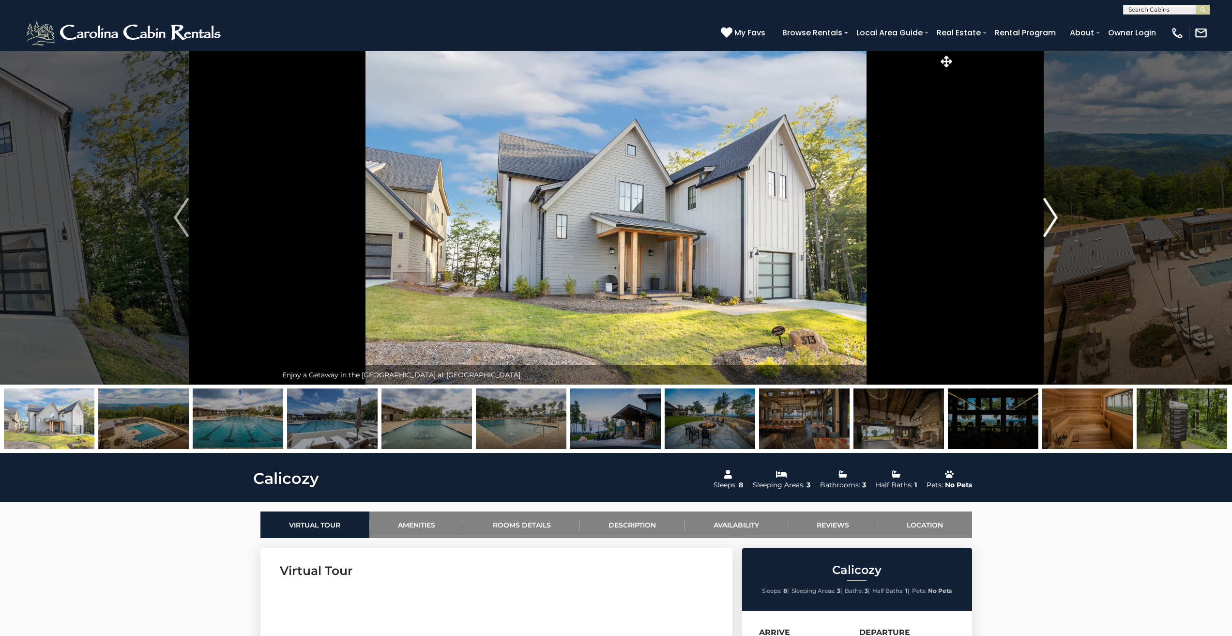
click at [1053, 217] on img "Next" at bounding box center [1051, 217] width 15 height 39
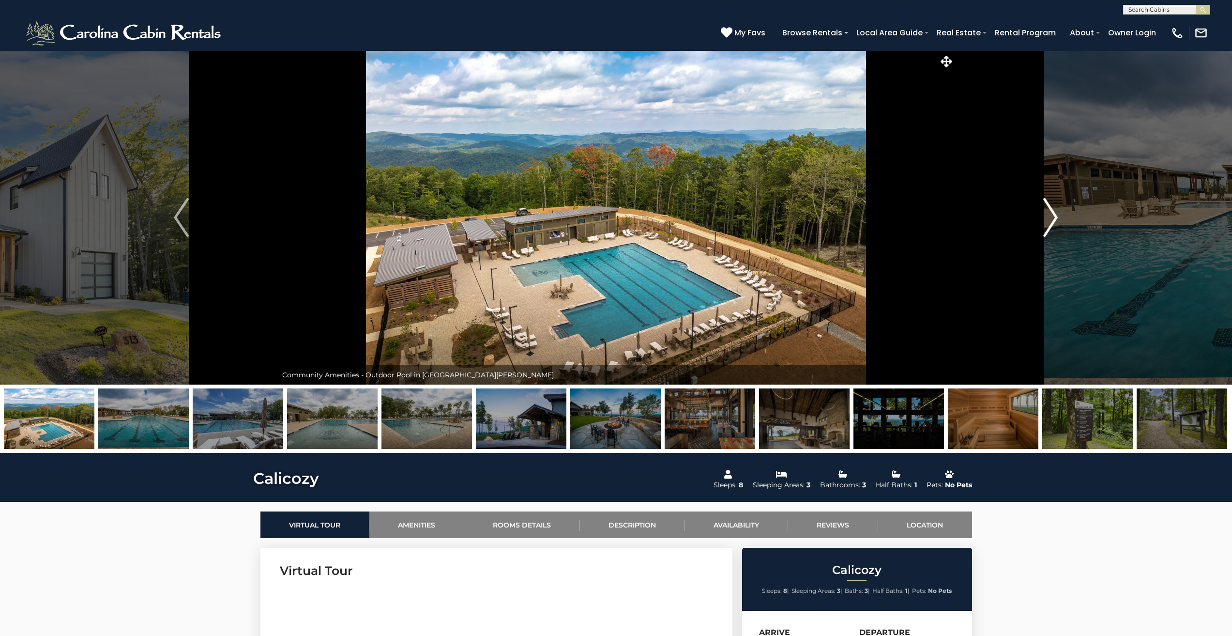
click at [1053, 217] on img "Next" at bounding box center [1051, 217] width 15 height 39
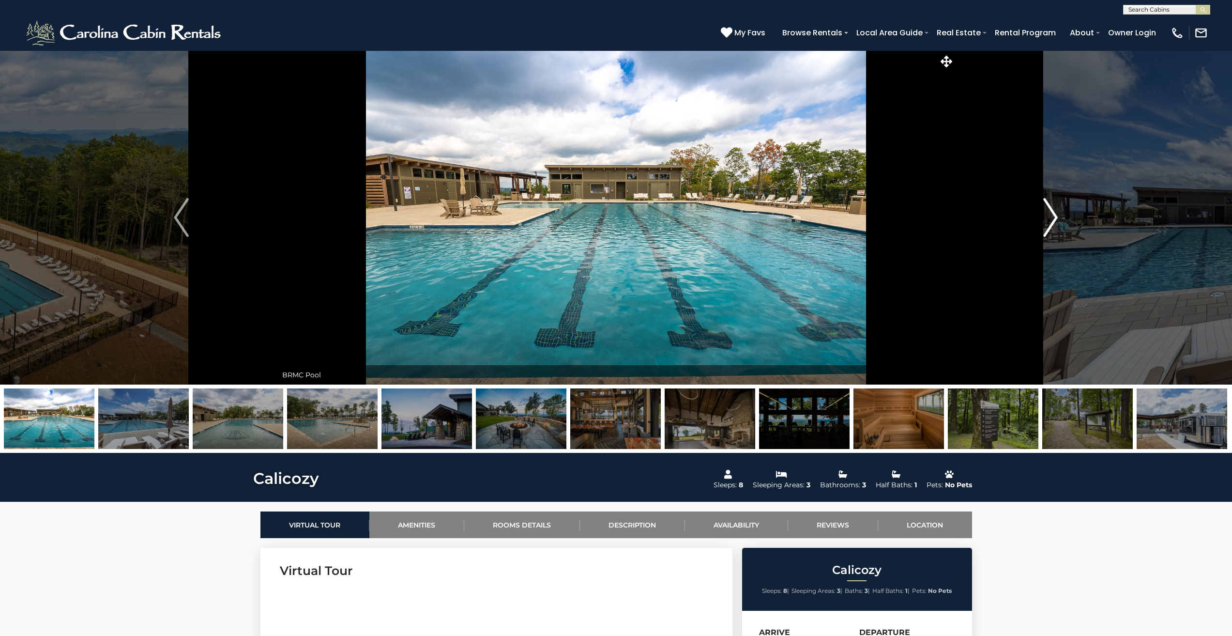
click at [1053, 217] on img "Next" at bounding box center [1051, 217] width 15 height 39
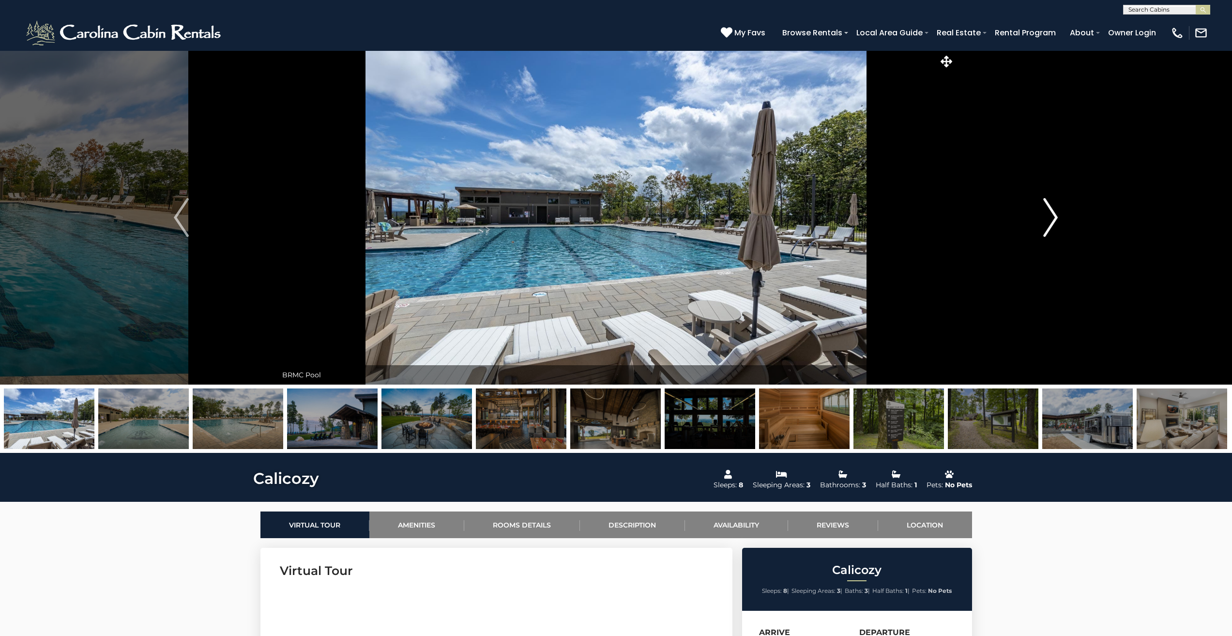
click at [1053, 217] on img "Next" at bounding box center [1051, 217] width 15 height 39
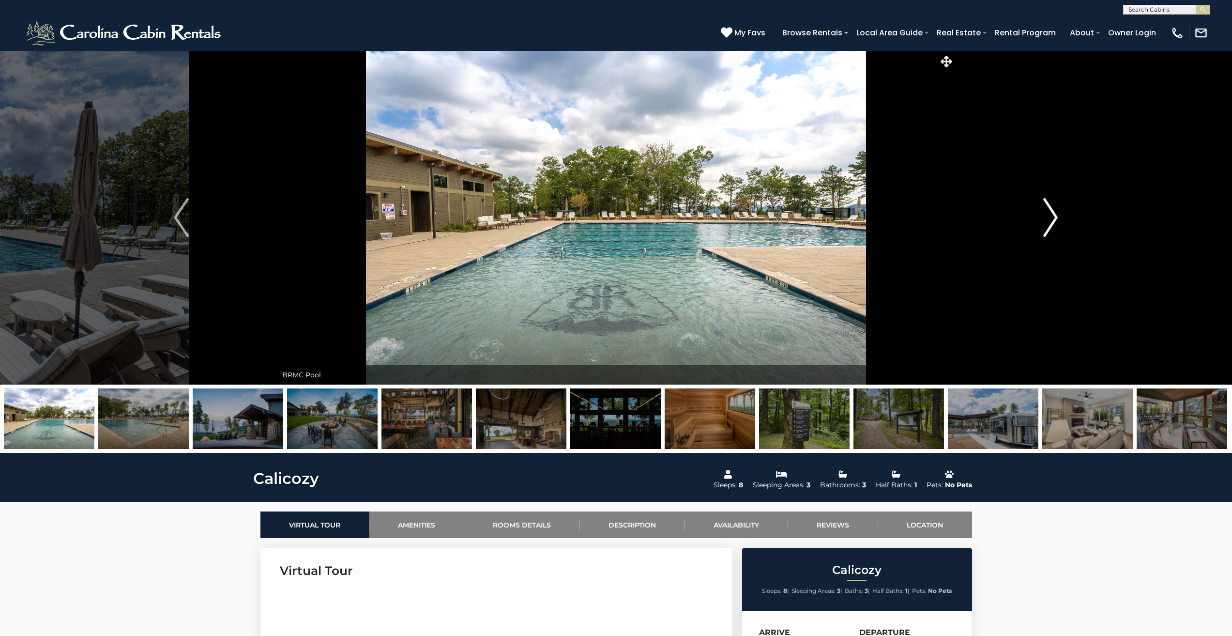
click at [1053, 217] on img "Next" at bounding box center [1051, 217] width 15 height 39
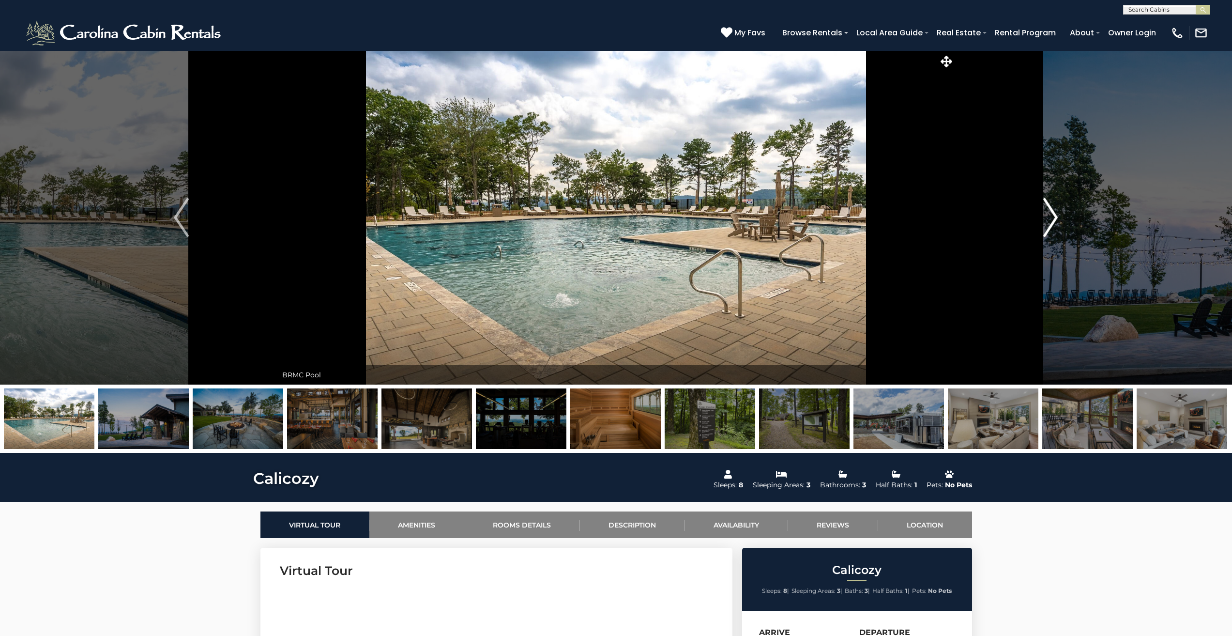
click at [1053, 217] on img "Next" at bounding box center [1051, 217] width 15 height 39
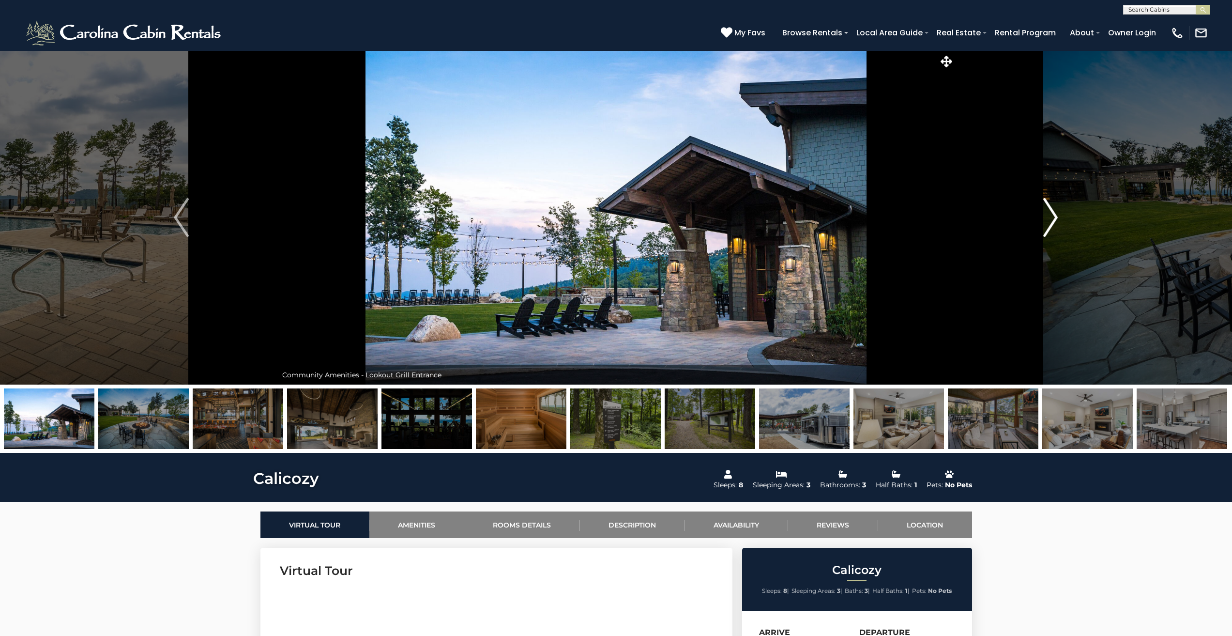
click at [1053, 217] on img "Next" at bounding box center [1051, 217] width 15 height 39
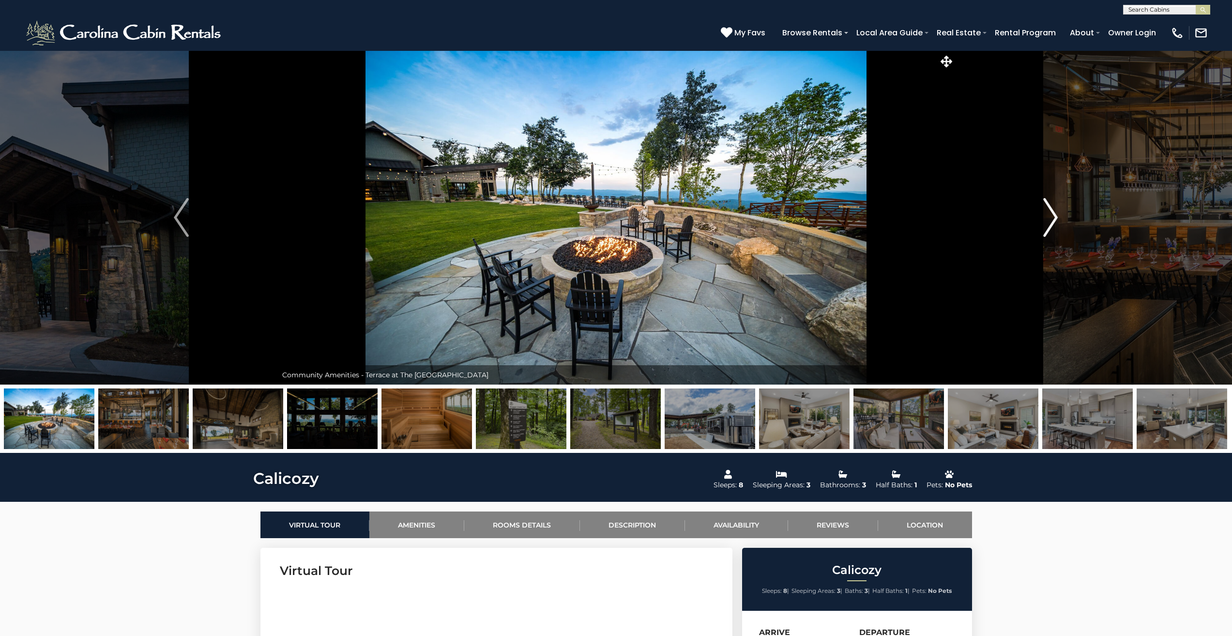
click at [1053, 217] on img "Next" at bounding box center [1051, 217] width 15 height 39
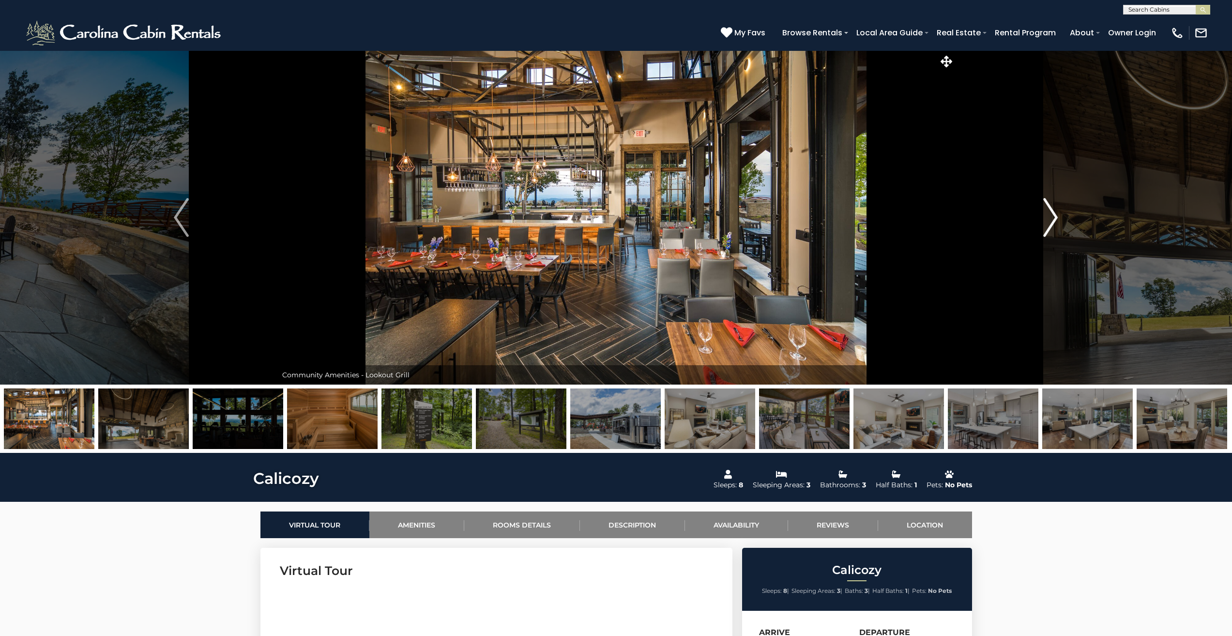
click at [1053, 217] on img "Next" at bounding box center [1051, 217] width 15 height 39
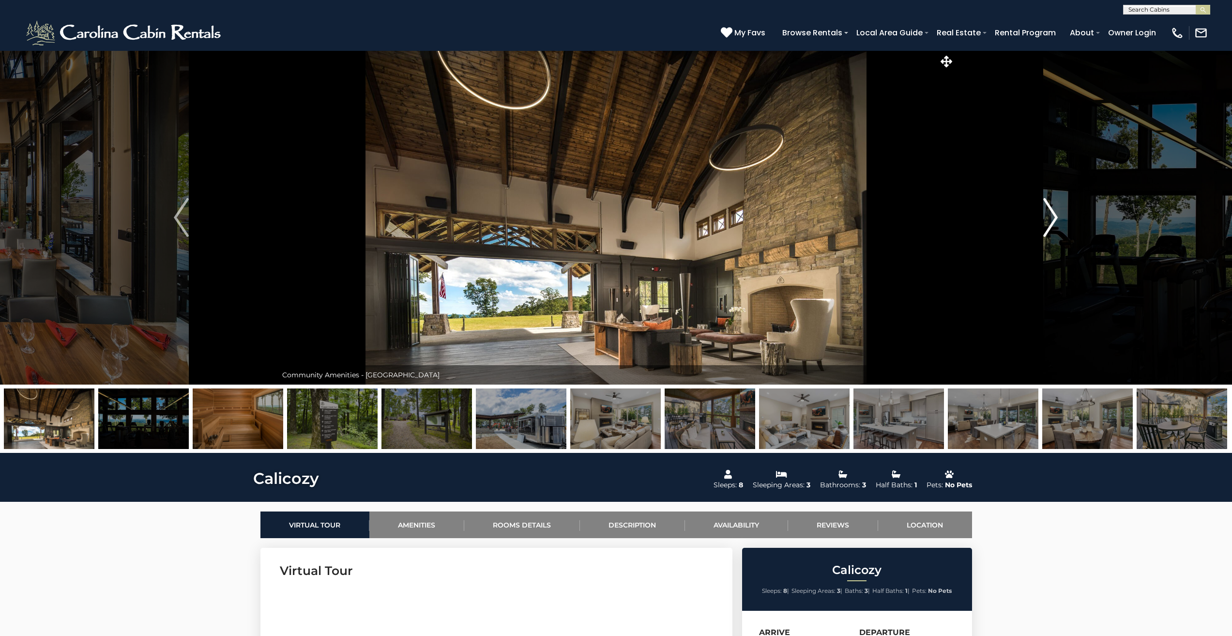
click at [1053, 217] on img "Next" at bounding box center [1051, 217] width 15 height 39
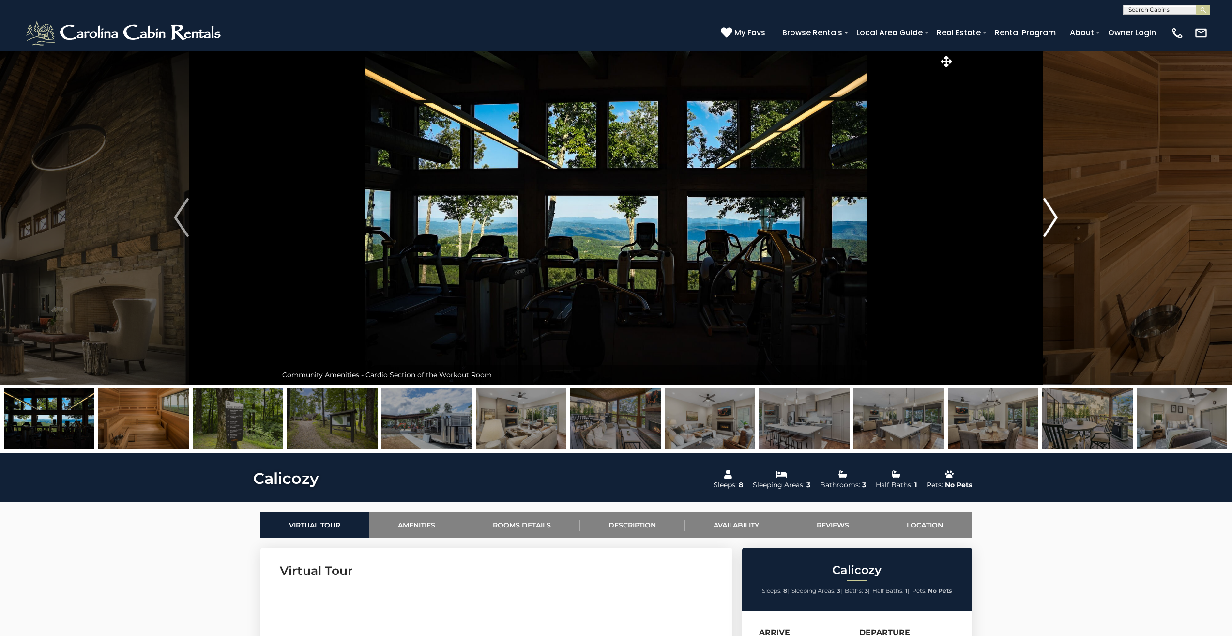
click at [1053, 217] on img "Next" at bounding box center [1051, 217] width 15 height 39
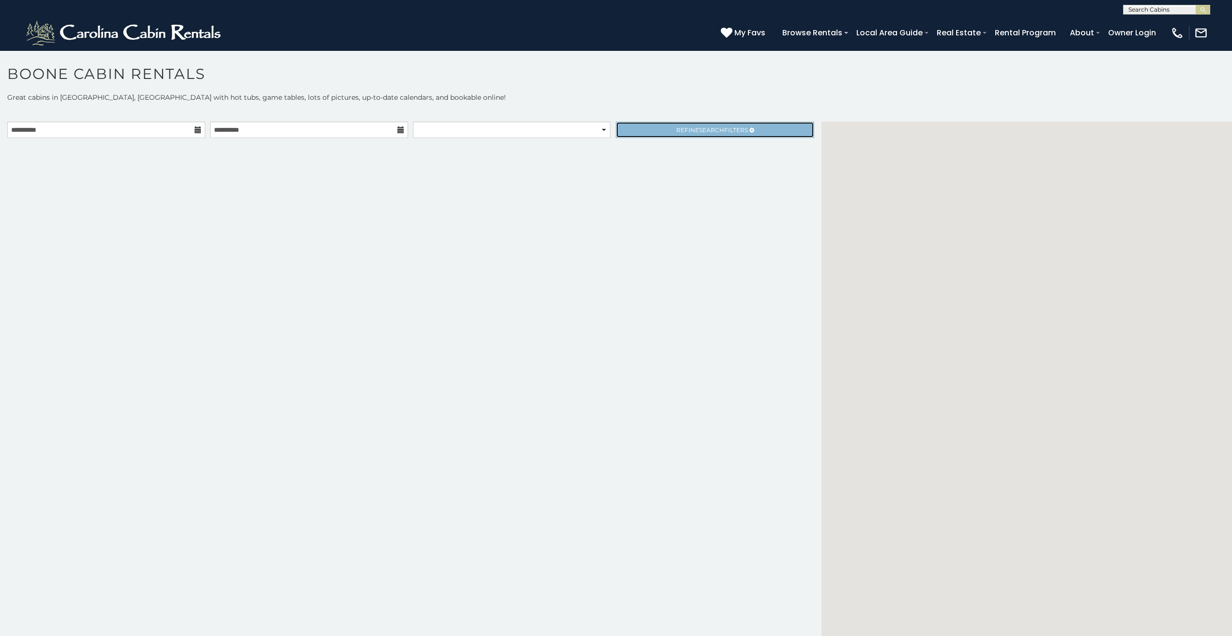
click at [724, 133] on span "Refine Search Filters" at bounding box center [712, 129] width 72 height 7
